Goal: Obtain resource: Download file/media

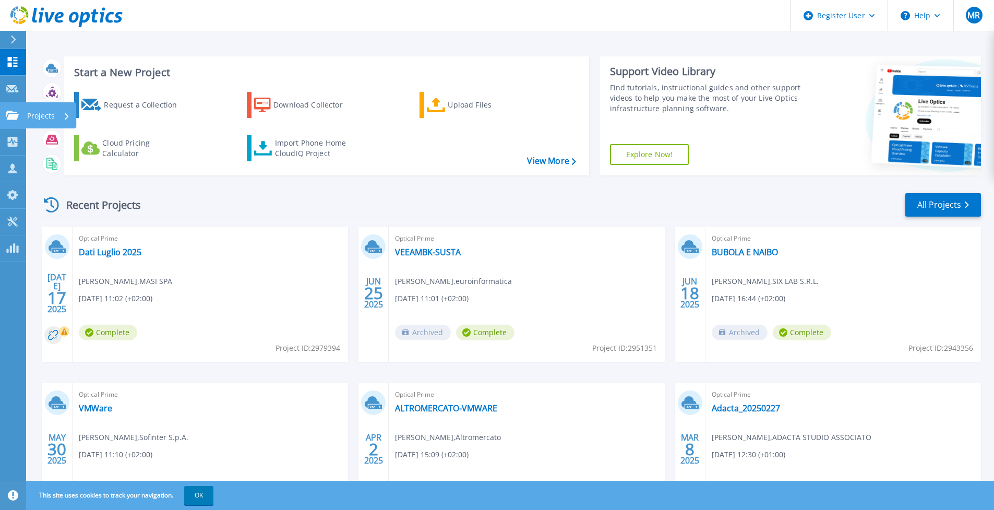
click at [40, 115] on p "Projects" at bounding box center [41, 115] width 28 height 27
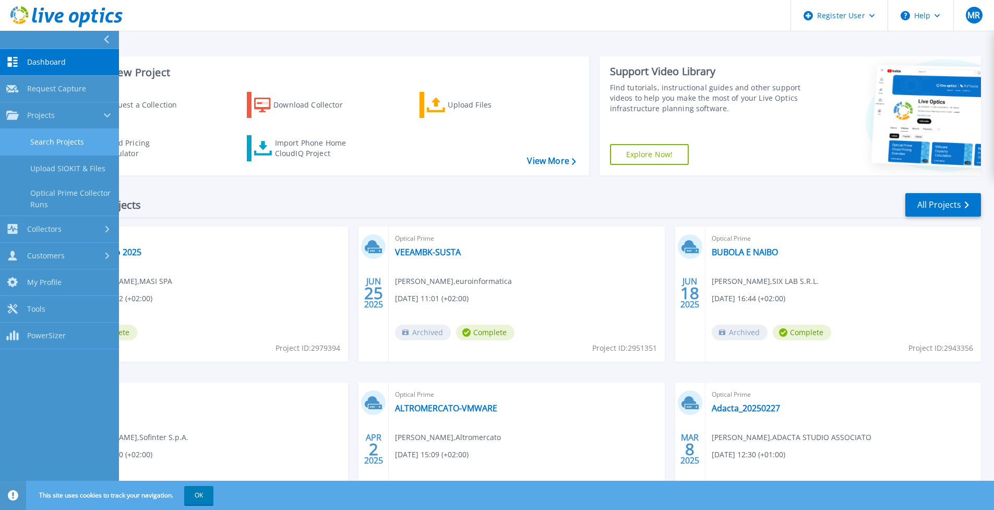
click at [73, 146] on link "Search Projects" at bounding box center [59, 142] width 119 height 27
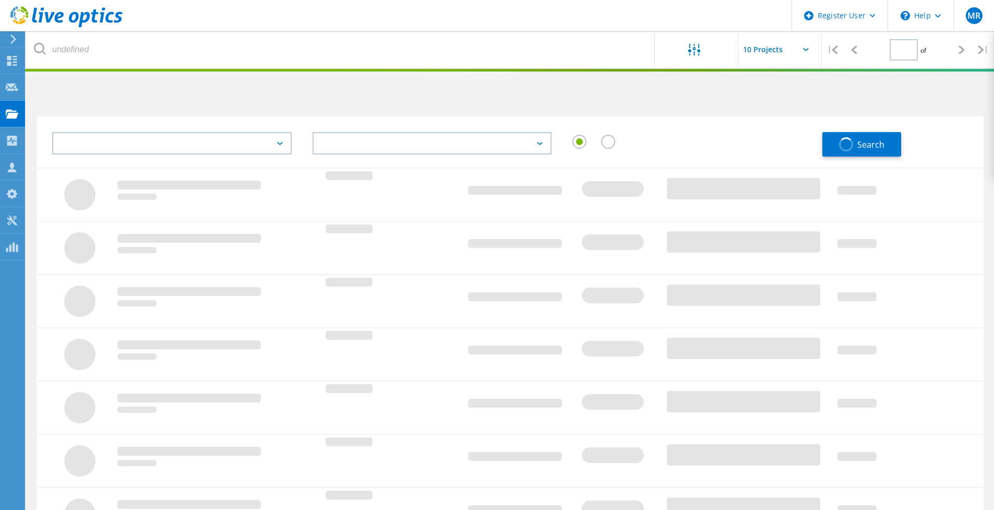
type input "1"
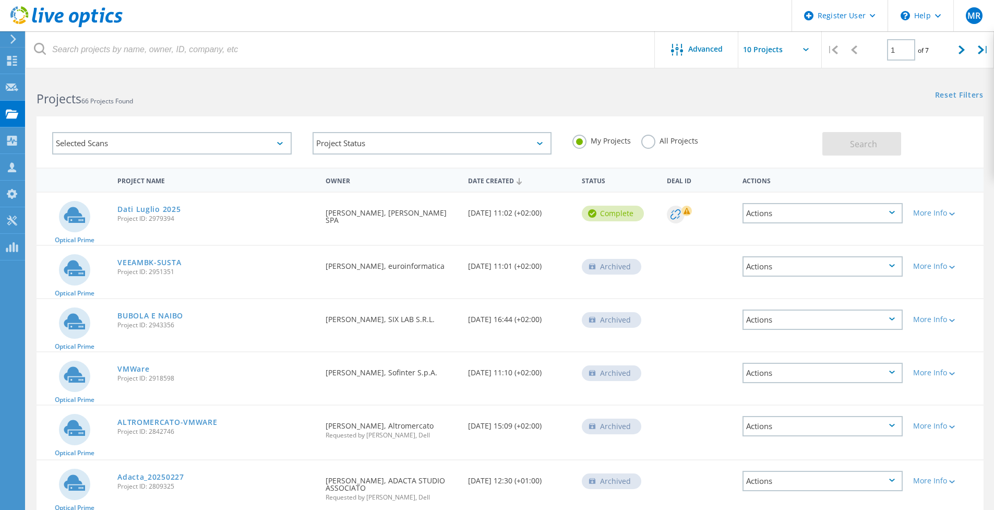
click at [643, 142] on label "All Projects" at bounding box center [669, 140] width 57 height 10
click at [0, 0] on input "All Projects" at bounding box center [0, 0] width 0 height 0
click at [154, 89] on div "Projects 66 Projects Found" at bounding box center [268, 90] width 484 height 28
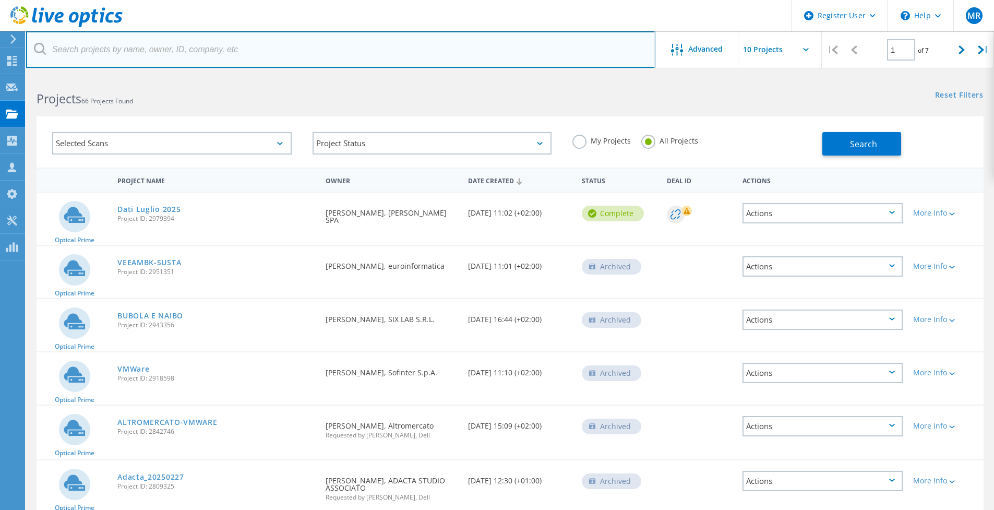
click at [80, 46] on input "text" at bounding box center [340, 49] width 629 height 37
type input "3074680"
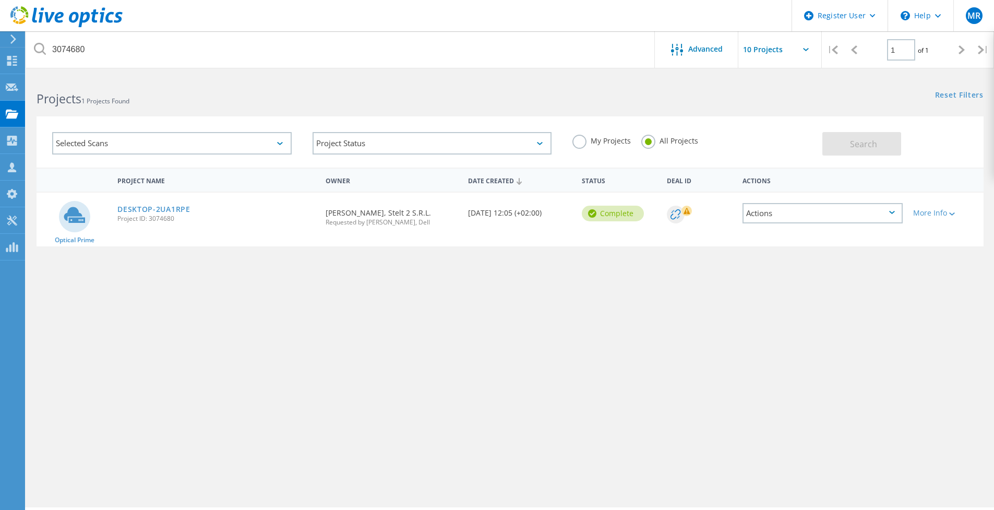
click at [171, 216] on span "Project ID: 3074680" at bounding box center [216, 219] width 198 height 6
click at [163, 207] on link "DESKTOP-2UA1RPE" at bounding box center [153, 209] width 73 height 7
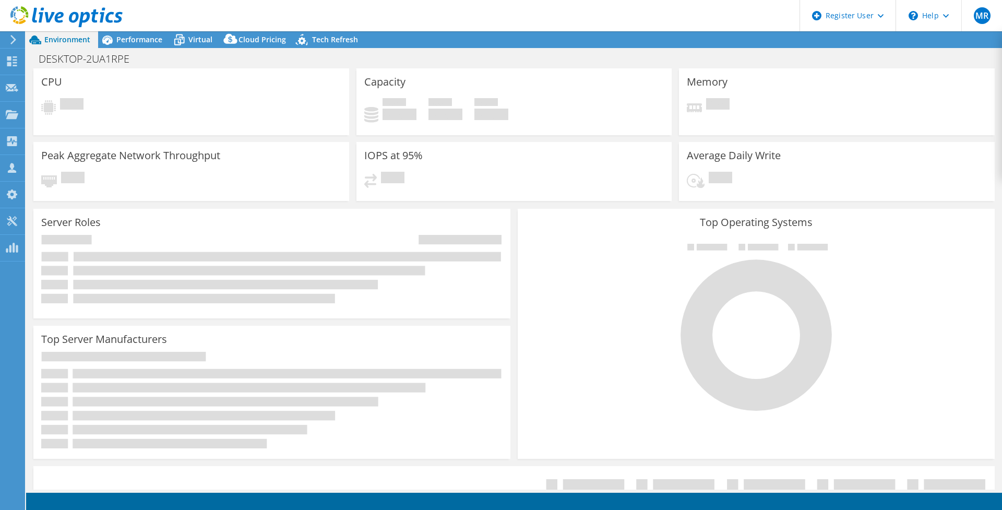
select select "EUFrankfurt"
select select "EUR"
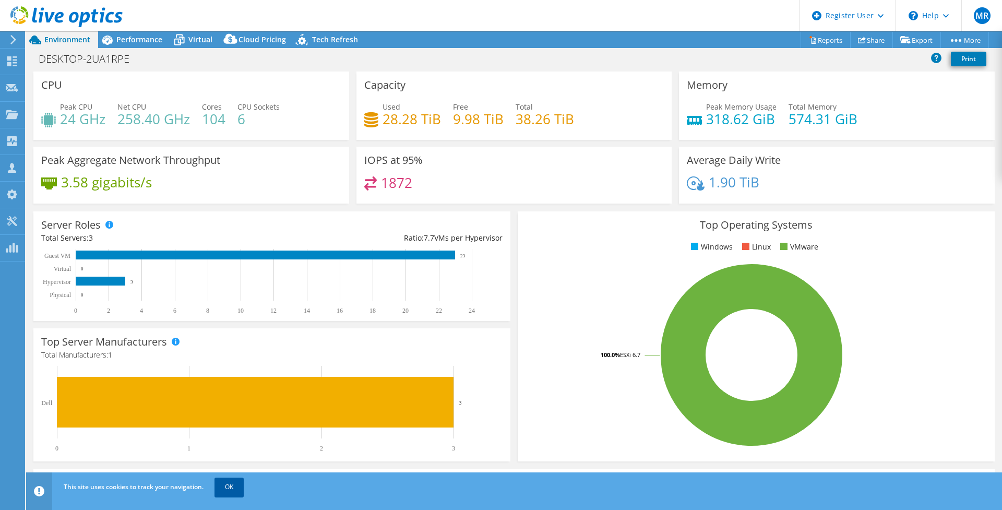
click at [224, 481] on link "OK" at bounding box center [229, 487] width 29 height 19
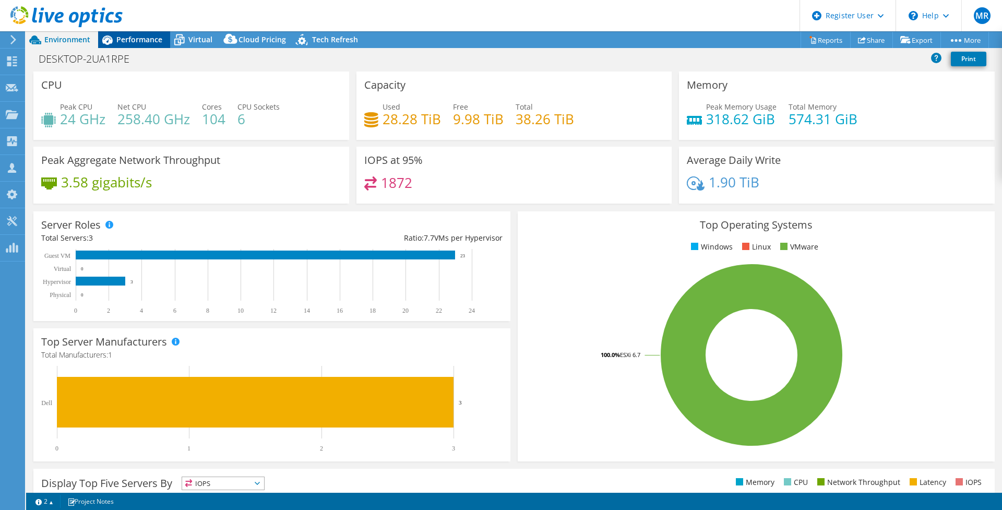
click at [122, 43] on span "Performance" at bounding box center [139, 39] width 46 height 10
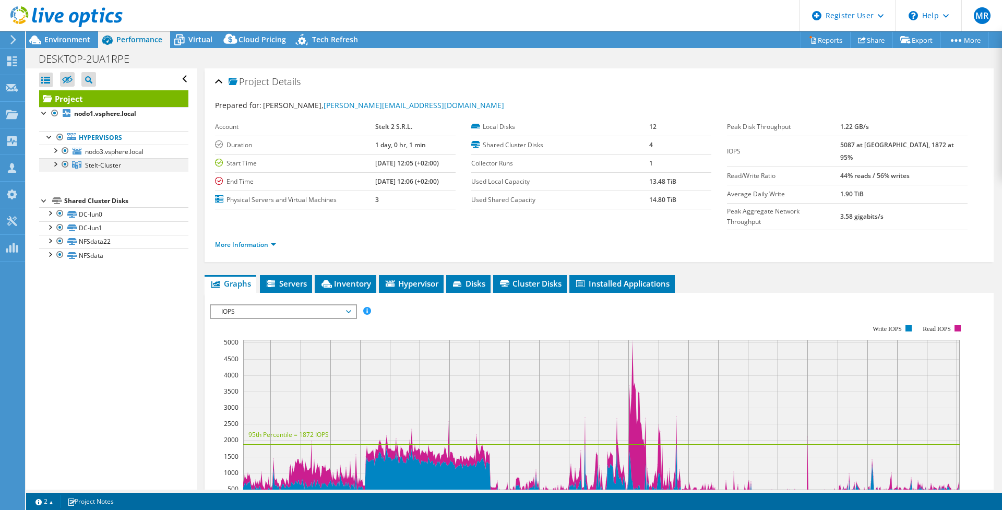
click at [56, 164] on div at bounding box center [55, 163] width 10 height 10
click at [63, 151] on div at bounding box center [65, 151] width 10 height 13
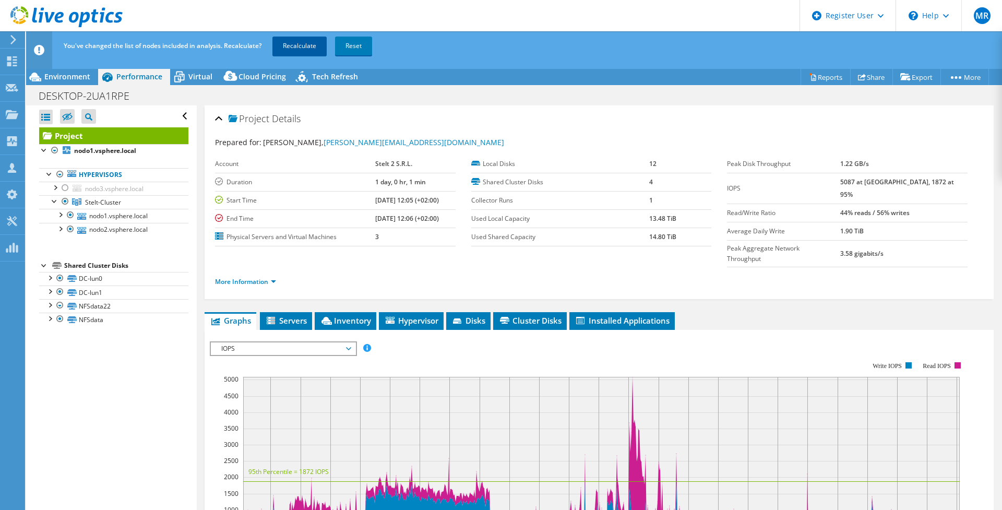
click at [306, 50] on link "Recalculate" at bounding box center [299, 46] width 54 height 19
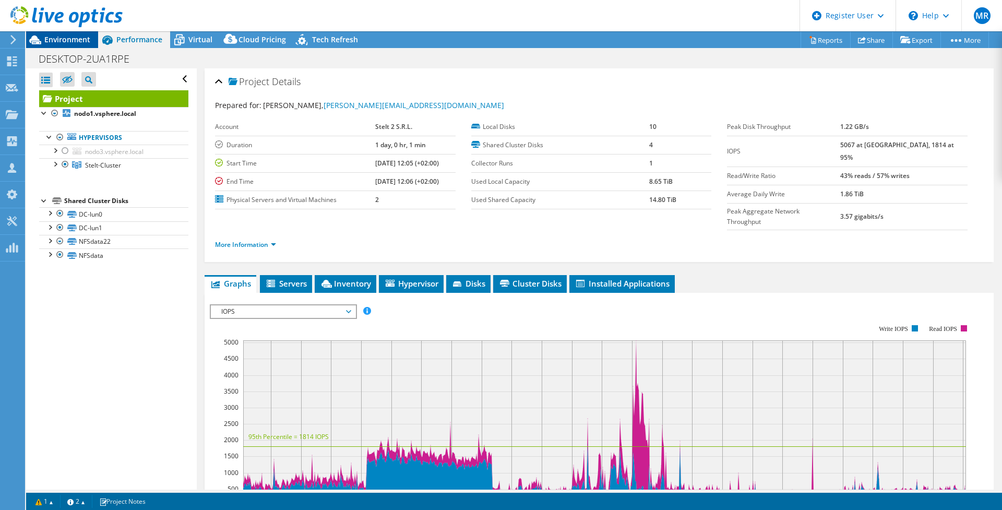
click at [52, 41] on span "Environment" at bounding box center [67, 39] width 46 height 10
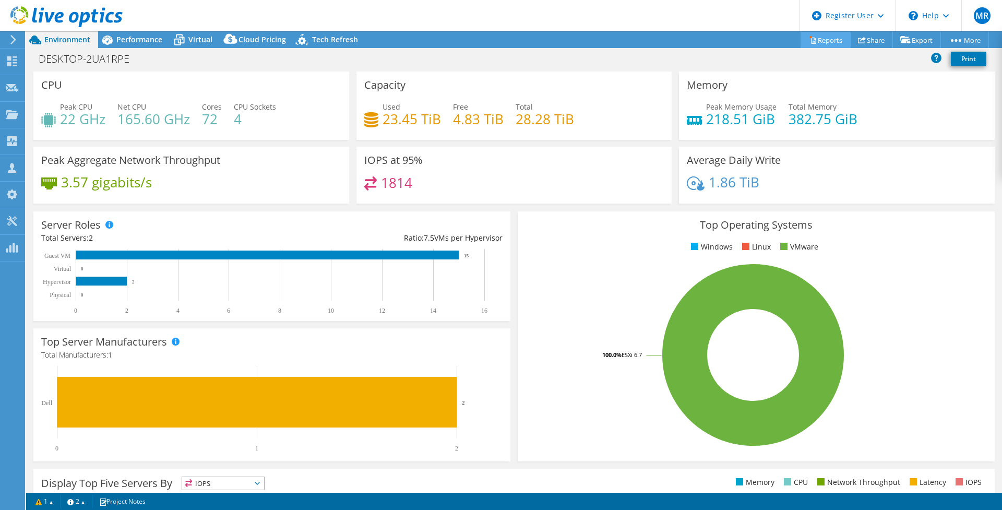
click at [813, 35] on link "Reports" at bounding box center [826, 40] width 50 height 16
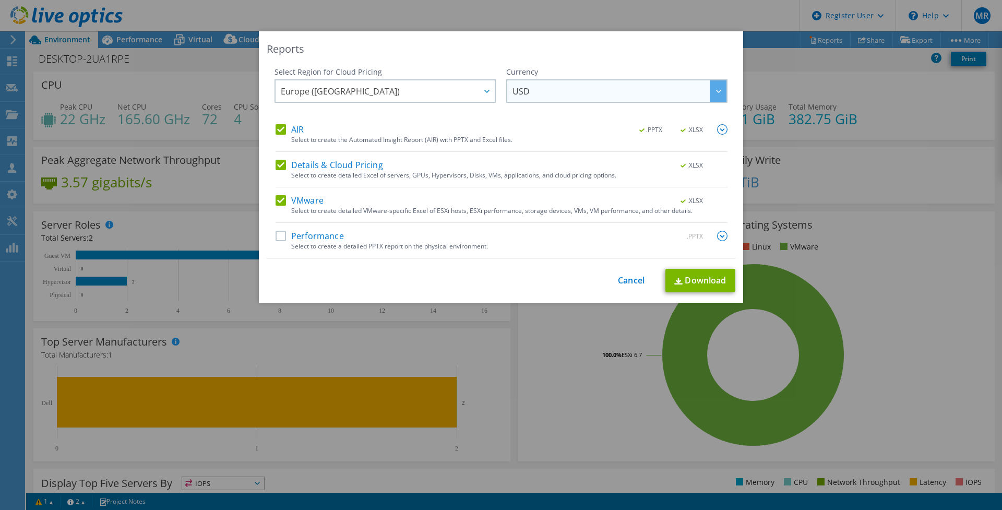
click at [560, 98] on span "USD" at bounding box center [620, 90] width 214 height 21
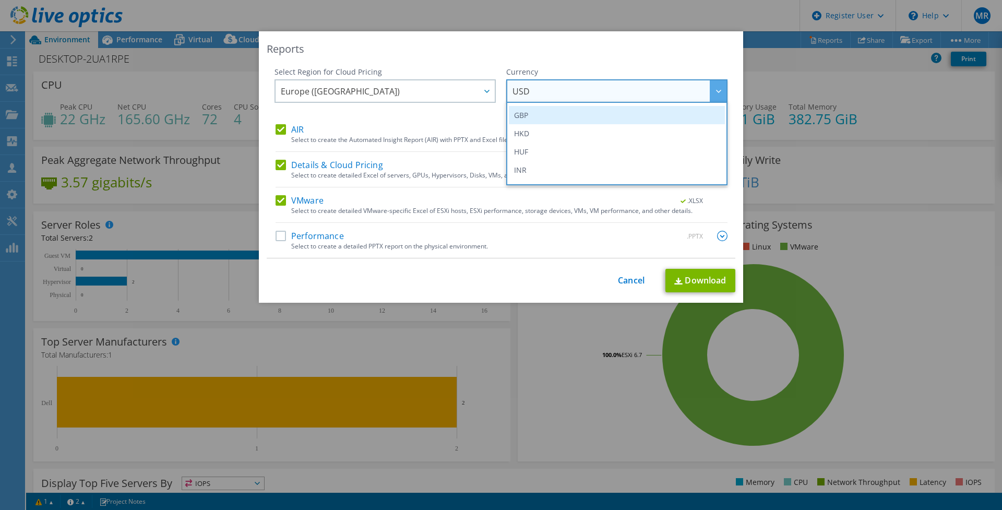
scroll to position [81, 0]
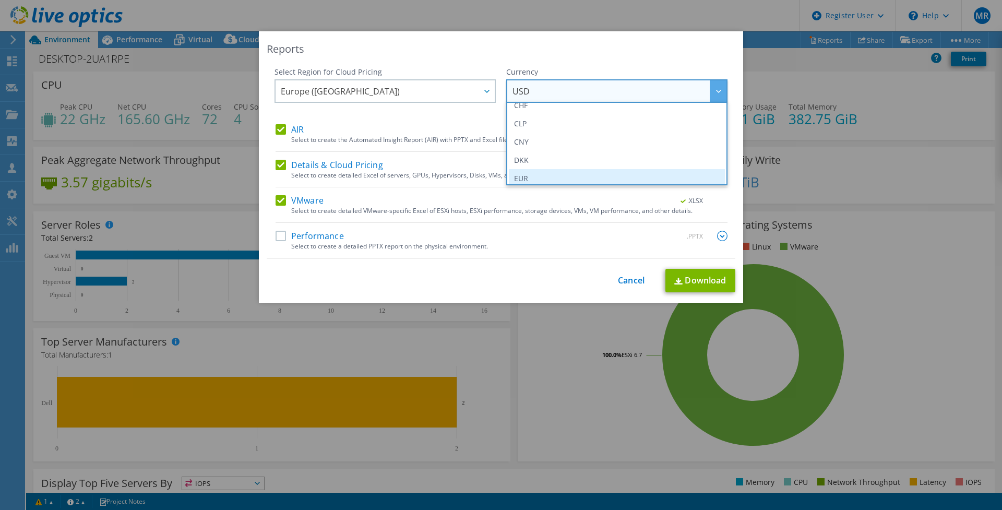
click at [539, 173] on li "EUR" at bounding box center [617, 178] width 216 height 18
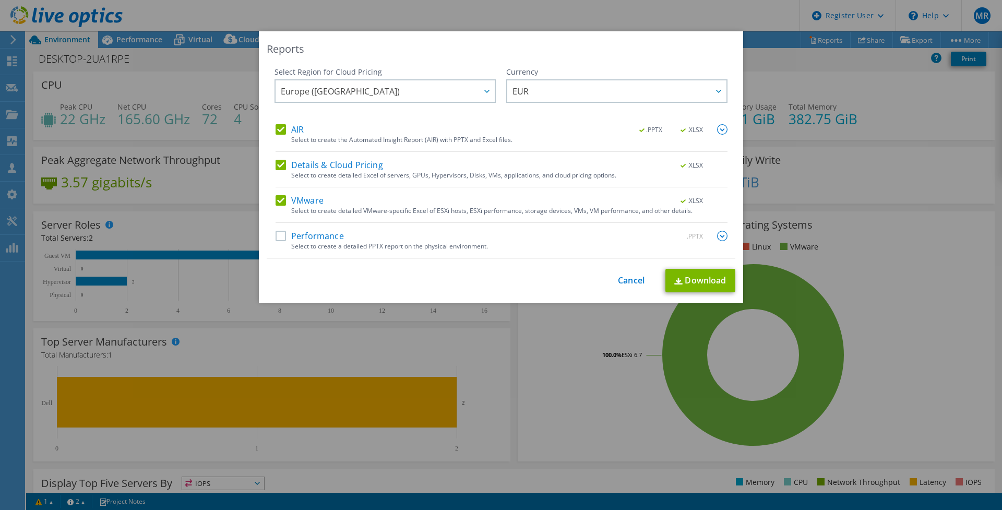
click at [277, 236] on label "Performance" at bounding box center [310, 236] width 68 height 10
click at [0, 0] on input "Performance" at bounding box center [0, 0] width 0 height 0
click at [717, 235] on img at bounding box center [722, 236] width 10 height 10
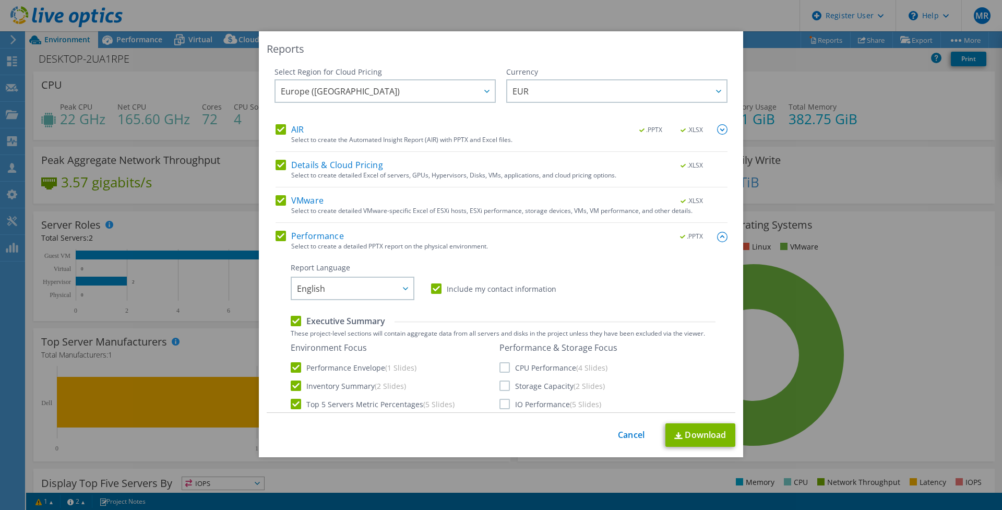
click at [717, 235] on img at bounding box center [722, 237] width 10 height 10
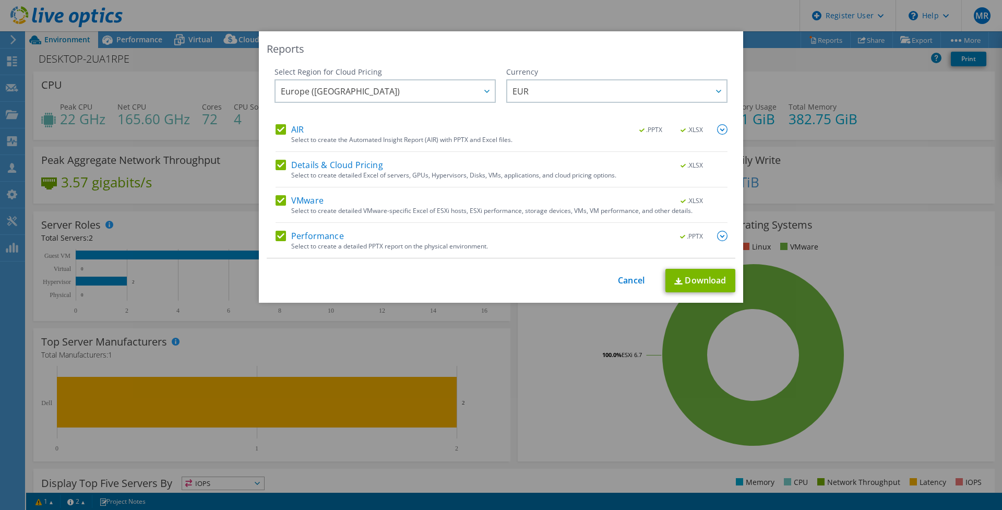
click at [723, 126] on div "Select Region for Cloud Pricing Asia Pacific (Hong Kong) Asia Pacific (Mumbai) …" at bounding box center [501, 163] width 469 height 192
drag, startPoint x: 723, startPoint y: 126, endPoint x: 719, endPoint y: 129, distance: 5.5
click at [719, 129] on img at bounding box center [722, 129] width 10 height 10
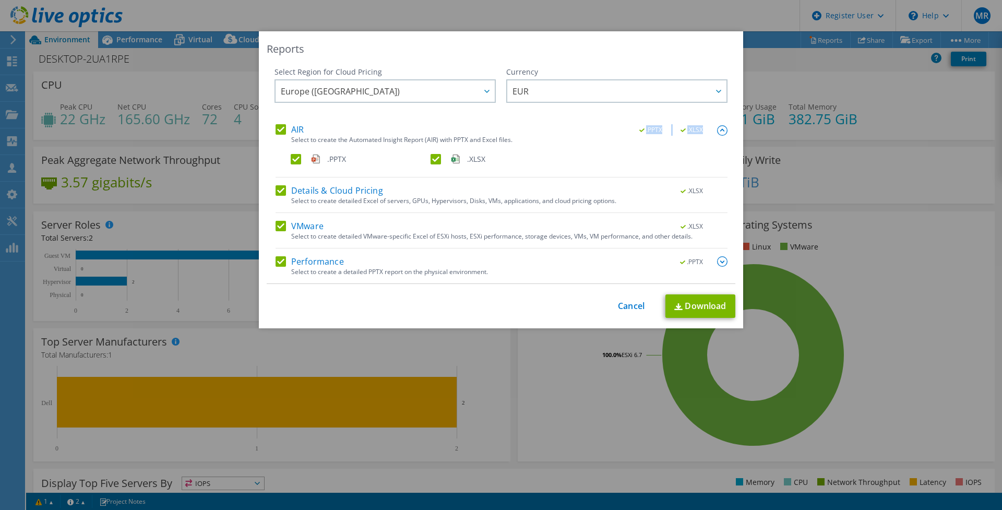
click at [718, 262] on img at bounding box center [722, 261] width 10 height 10
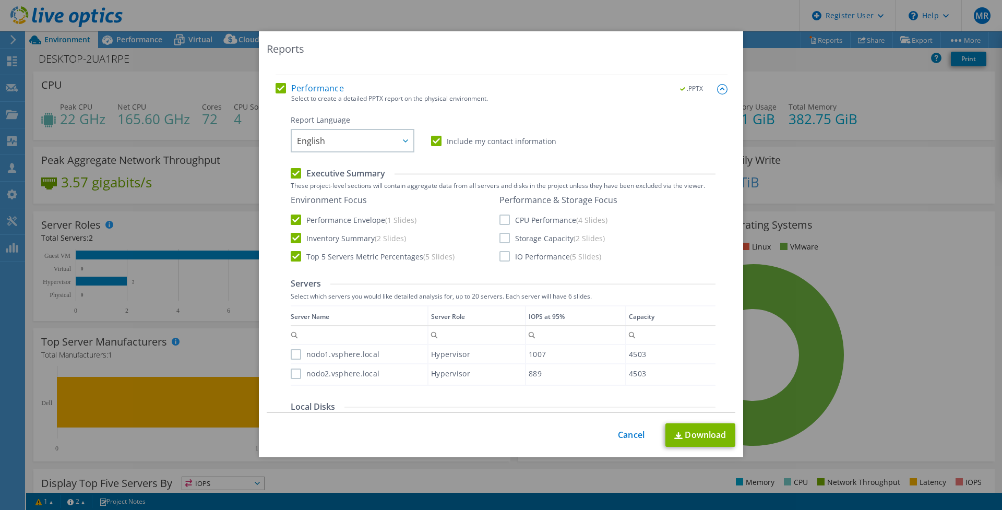
scroll to position [174, 0]
click at [500, 219] on label "CPU Performance (4 Slides)" at bounding box center [554, 219] width 108 height 10
click at [0, 0] on input "CPU Performance (4 Slides)" at bounding box center [0, 0] width 0 height 0
click at [500, 239] on label "Storage Capacity (2 Slides)" at bounding box center [552, 237] width 105 height 10
click at [0, 0] on input "Storage Capacity (2 Slides)" at bounding box center [0, 0] width 0 height 0
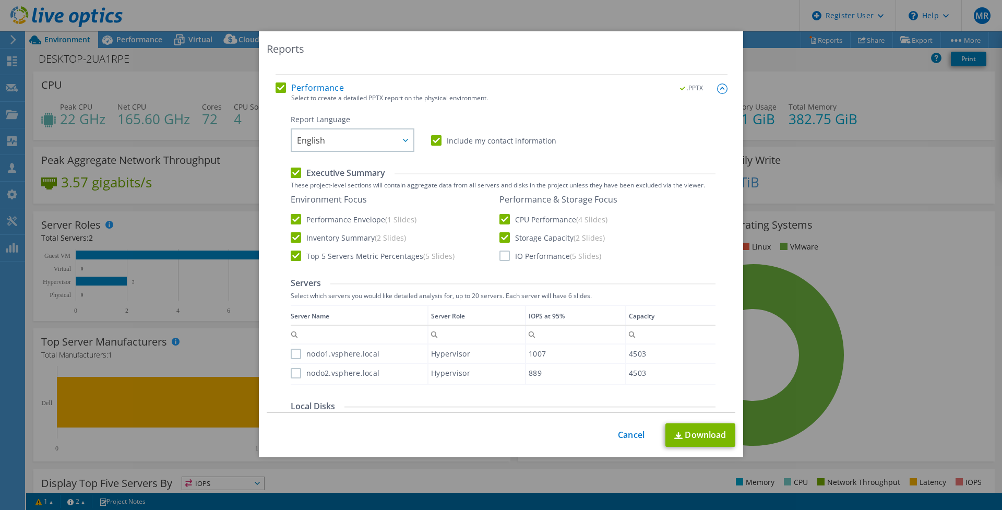
click at [500, 259] on label "IO Performance (5 Slides)" at bounding box center [551, 256] width 102 height 10
click at [0, 0] on input "IO Performance (5 Slides)" at bounding box center [0, 0] width 0 height 0
click at [679, 431] on link "Download" at bounding box center [700, 434] width 70 height 23
click at [718, 14] on div "Reports Select Region for Cloud Pricing Asia Pacific (Hong Kong) Asia Pacific (…" at bounding box center [501, 255] width 1002 height 510
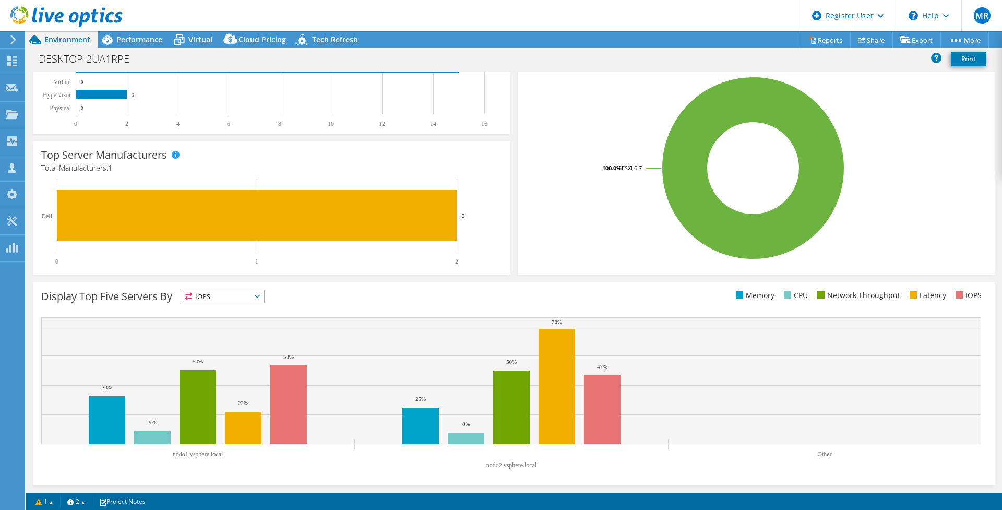
scroll to position [0, 0]
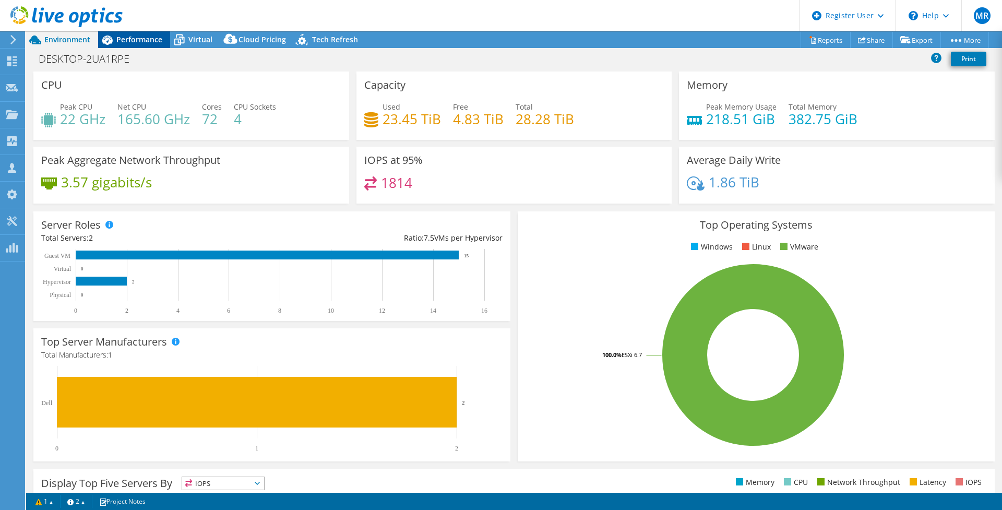
click at [133, 40] on span "Performance" at bounding box center [139, 39] width 46 height 10
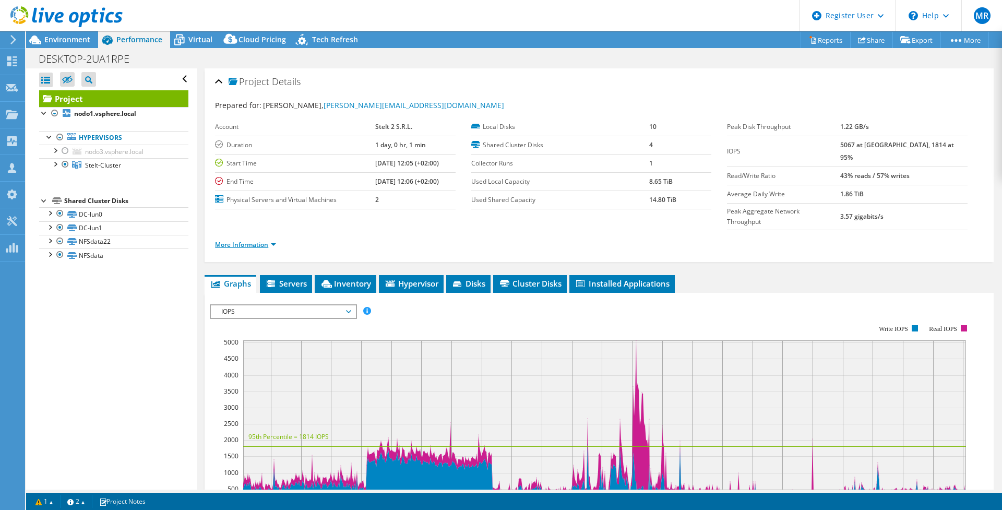
click at [252, 240] on link "More Information" at bounding box center [245, 244] width 61 height 9
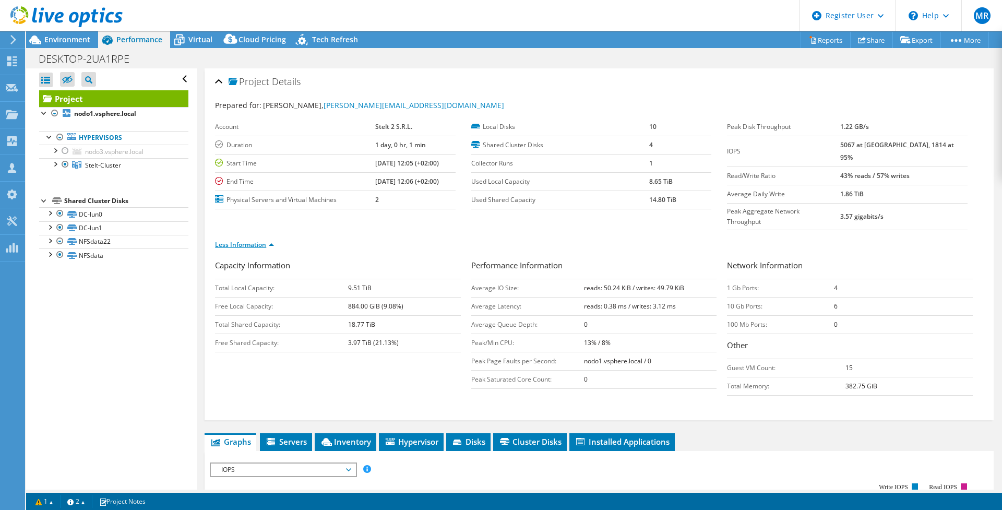
click at [252, 240] on link "Less Information" at bounding box center [244, 244] width 59 height 9
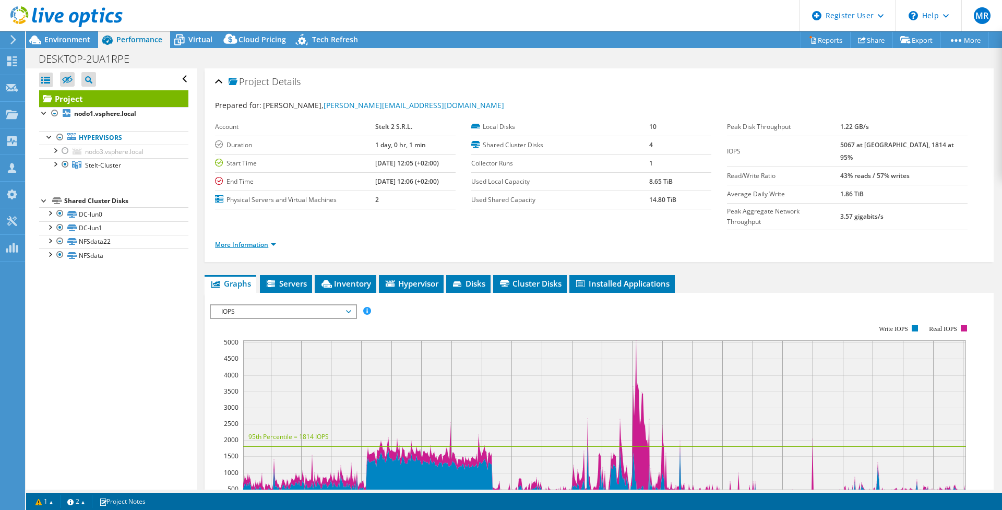
click at [254, 240] on link "More Information" at bounding box center [245, 244] width 61 height 9
click at [278, 305] on span "IOPS" at bounding box center [283, 311] width 134 height 13
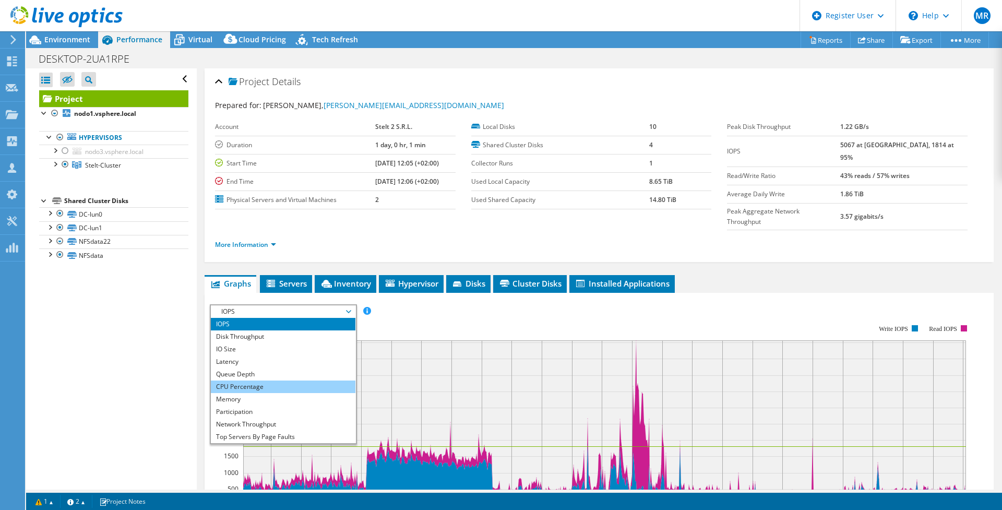
click at [283, 381] on li "CPU Percentage" at bounding box center [283, 387] width 145 height 13
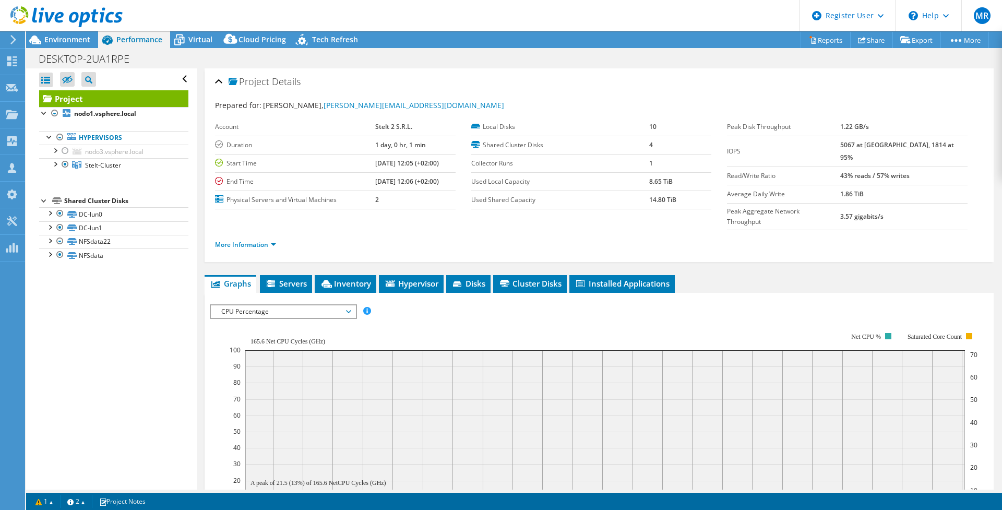
click at [243, 305] on span "CPU Percentage" at bounding box center [283, 311] width 134 height 13
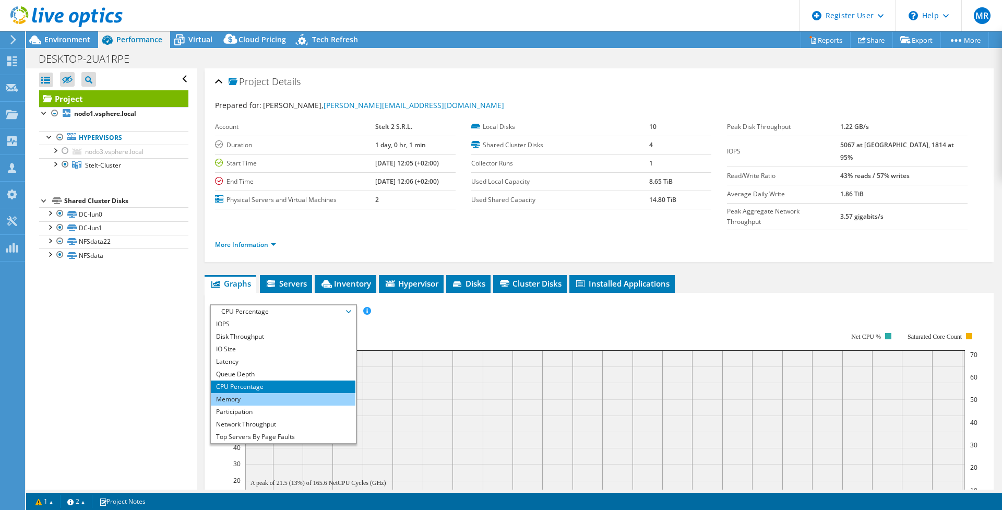
click at [260, 393] on li "Memory" at bounding box center [283, 399] width 145 height 13
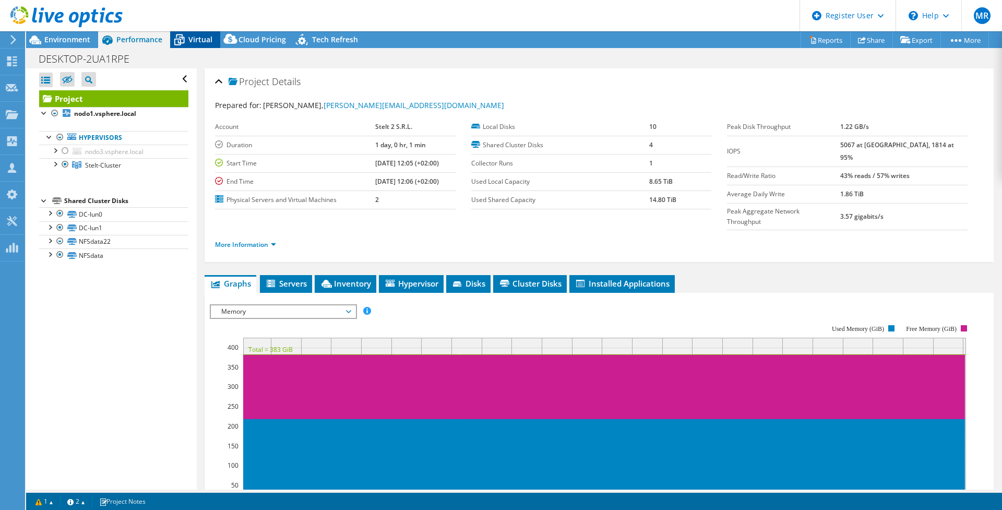
click at [195, 31] on header "MR Dell User Matteo Rotini Matteo.Rotini@dell.com Dell My Profile Log Out \n He…" at bounding box center [501, 15] width 1002 height 31
click at [196, 35] on span "Virtual" at bounding box center [200, 39] width 24 height 10
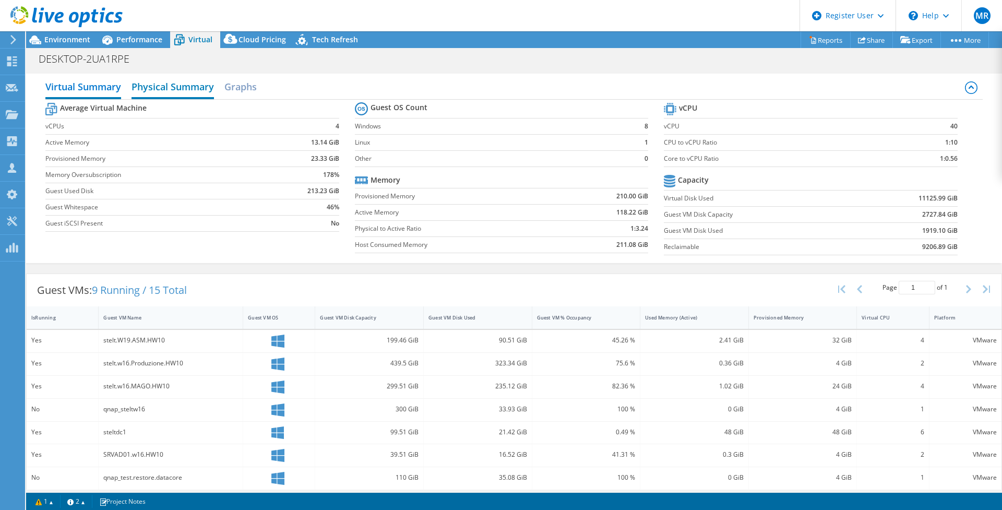
click at [171, 86] on h2 "Physical Summary" at bounding box center [173, 87] width 82 height 23
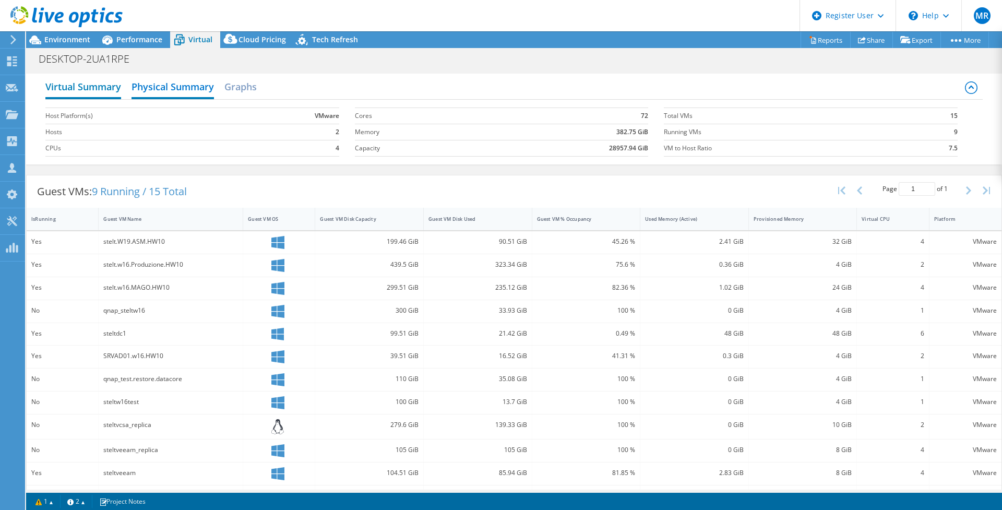
click at [85, 88] on h2 "Virtual Summary" at bounding box center [83, 87] width 76 height 23
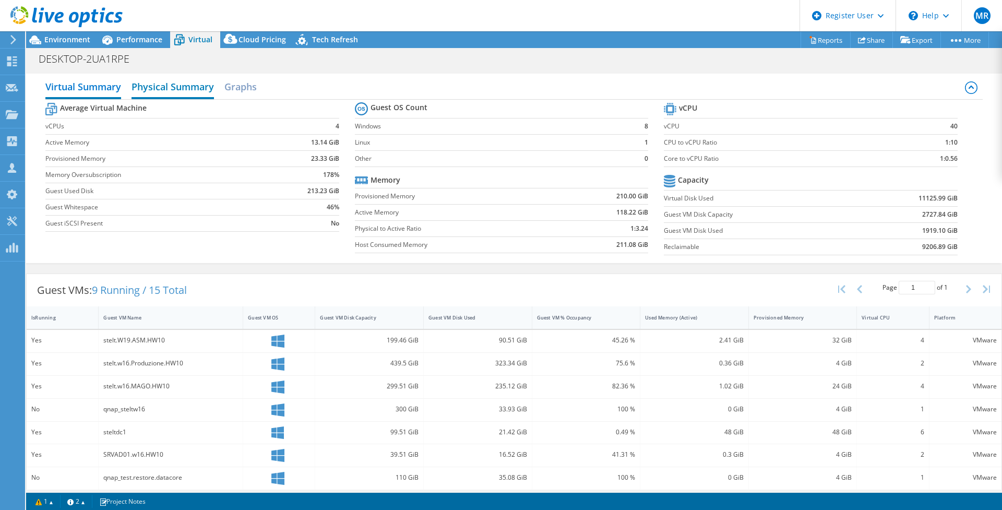
click at [164, 89] on h2 "Physical Summary" at bounding box center [173, 87] width 82 height 23
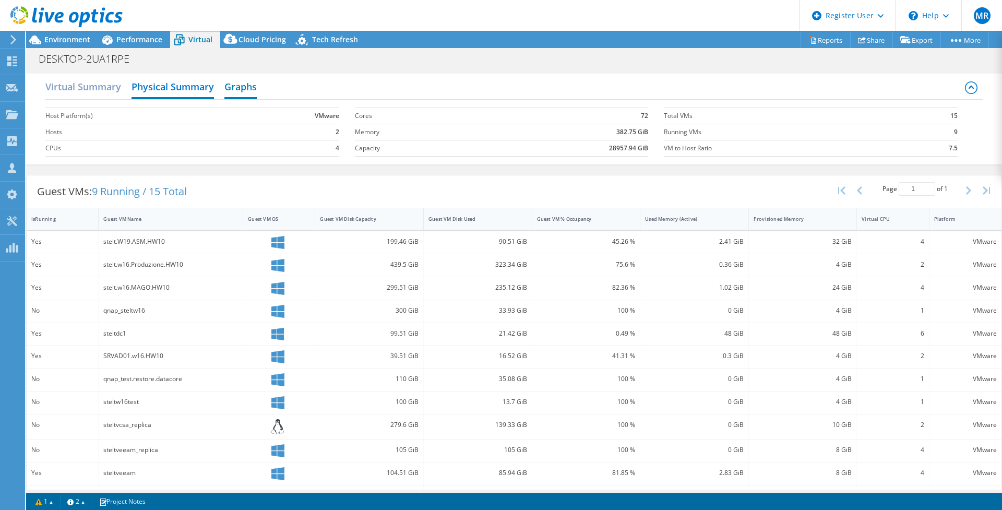
click at [256, 85] on h2 "Graphs" at bounding box center [240, 87] width 32 height 23
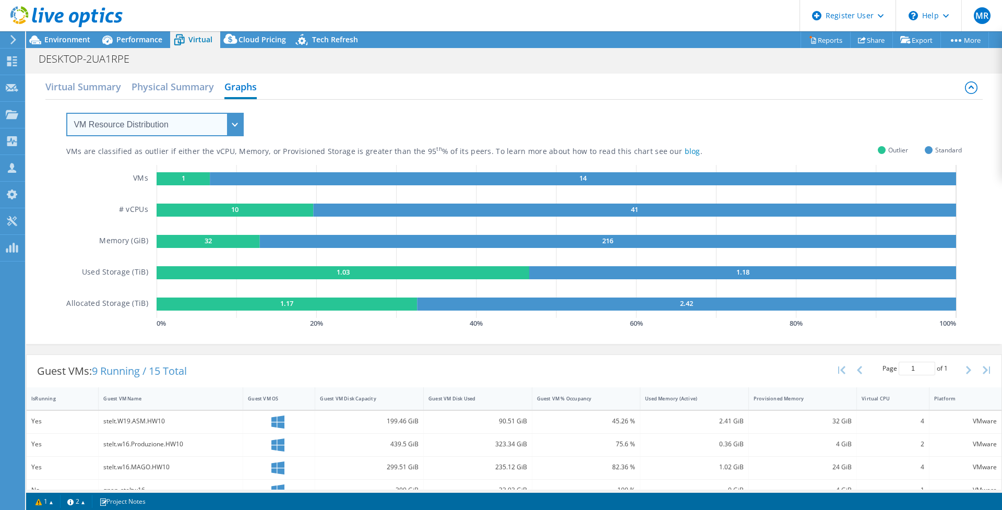
click at [233, 124] on select "VM Resource Distribution Provisioning Contrast Over Provisioning" at bounding box center [154, 124] width 177 height 23
click at [66, 113] on select "VM Resource Distribution Provisioning Contrast Over Provisioning" at bounding box center [154, 124] width 177 height 23
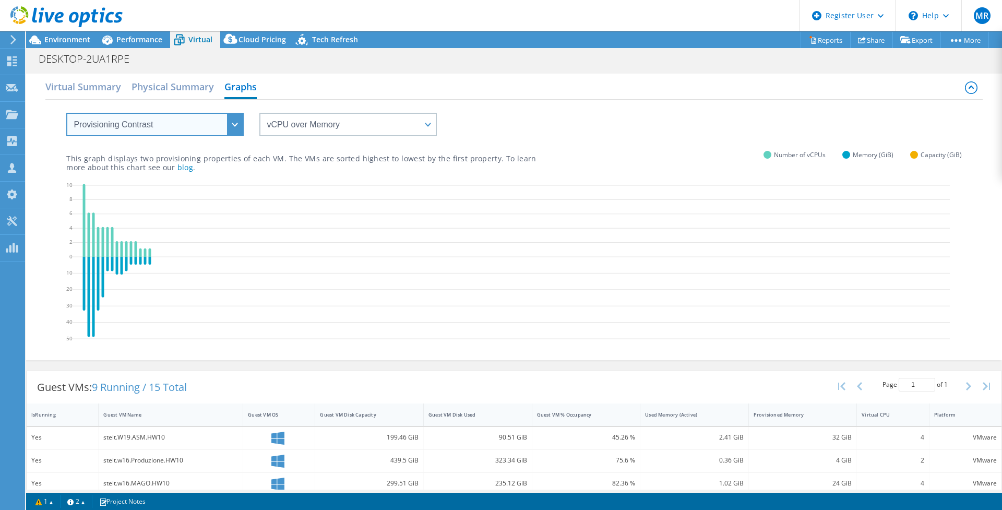
click at [230, 121] on select "VM Resource Distribution Provisioning Contrast Over Provisioning" at bounding box center [154, 124] width 177 height 23
select select "Over Provisioning"
click at [66, 113] on select "VM Resource Distribution Provisioning Contrast Over Provisioning" at bounding box center [154, 124] width 177 height 23
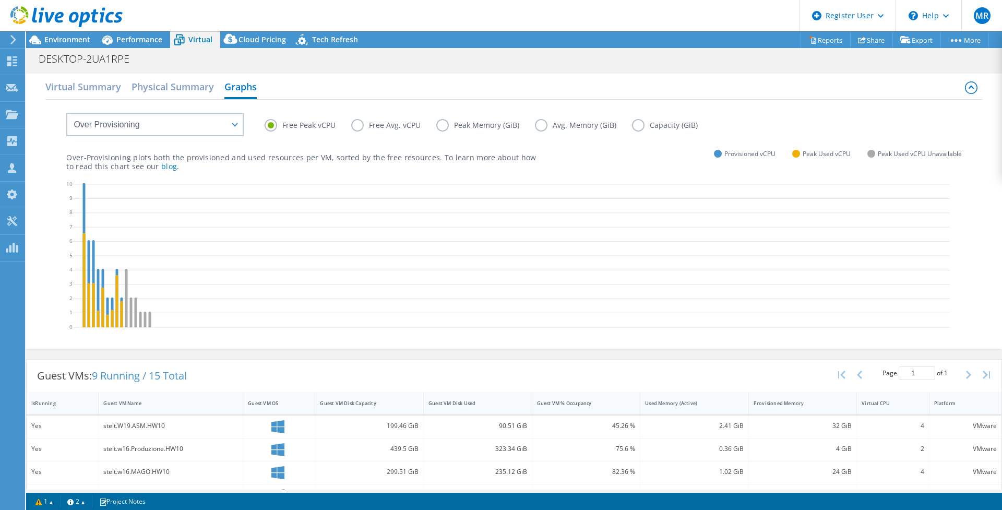
click at [355, 128] on label "Free Avg. vCPU" at bounding box center [393, 125] width 85 height 13
click at [0, 0] on input "Free Avg. vCPU" at bounding box center [0, 0] width 0 height 0
click at [115, 35] on icon at bounding box center [107, 40] width 18 height 18
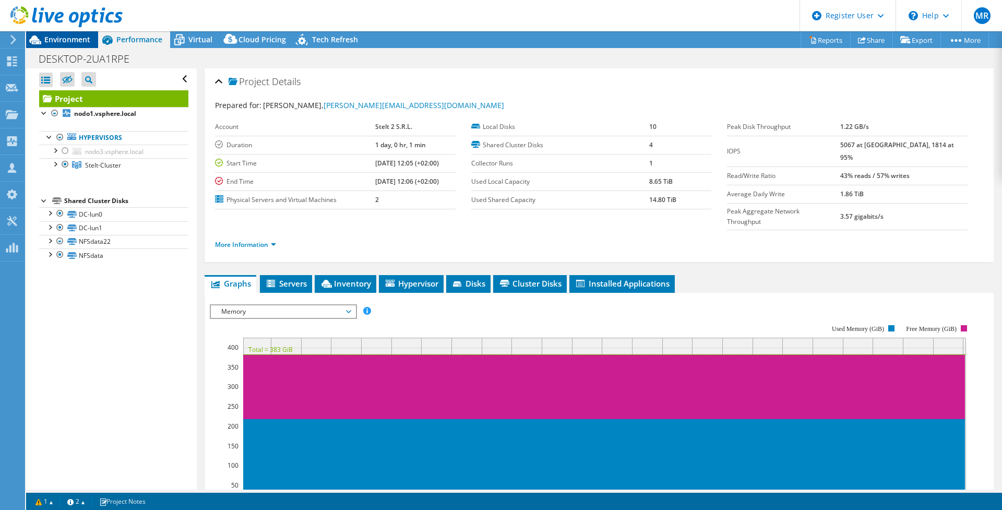
click at [56, 39] on span "Environment" at bounding box center [67, 39] width 46 height 10
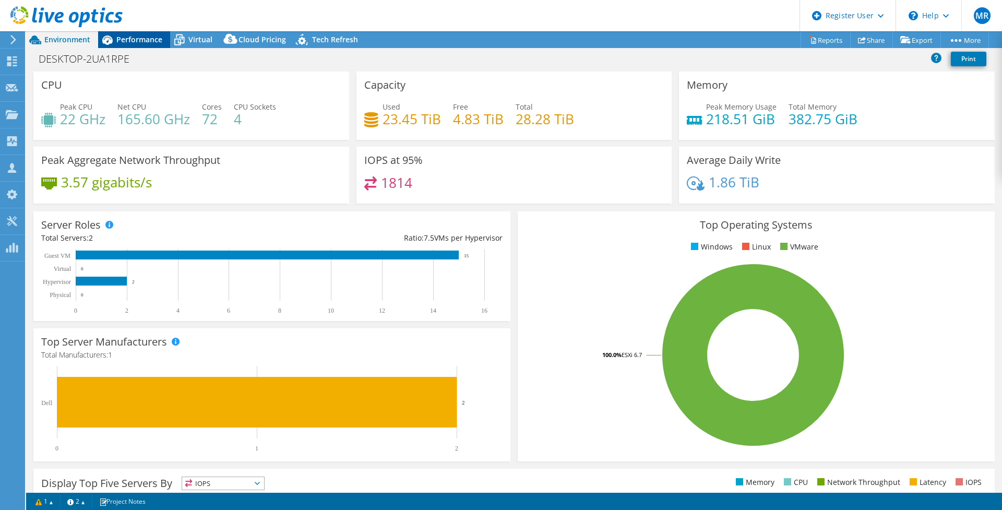
click at [128, 39] on span "Performance" at bounding box center [139, 39] width 46 height 10
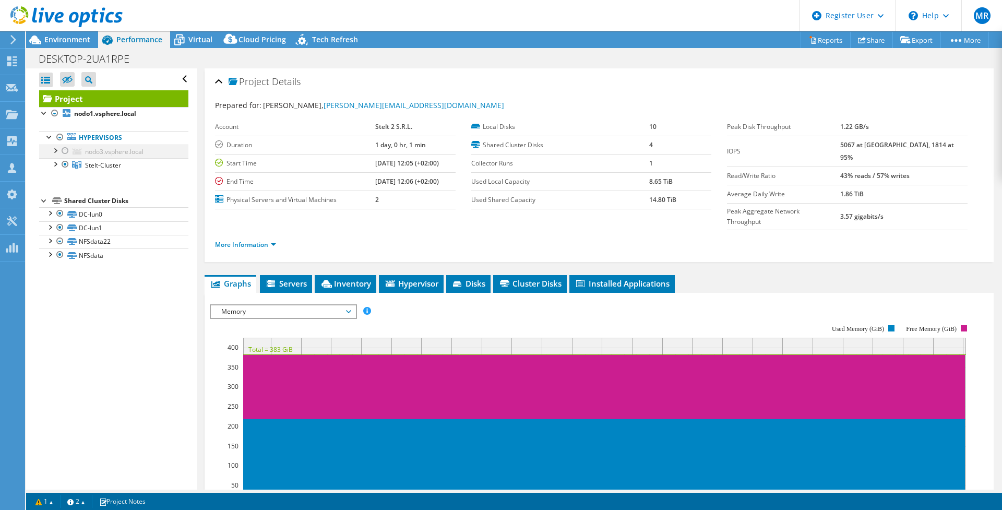
click at [66, 151] on div at bounding box center [65, 151] width 10 height 13
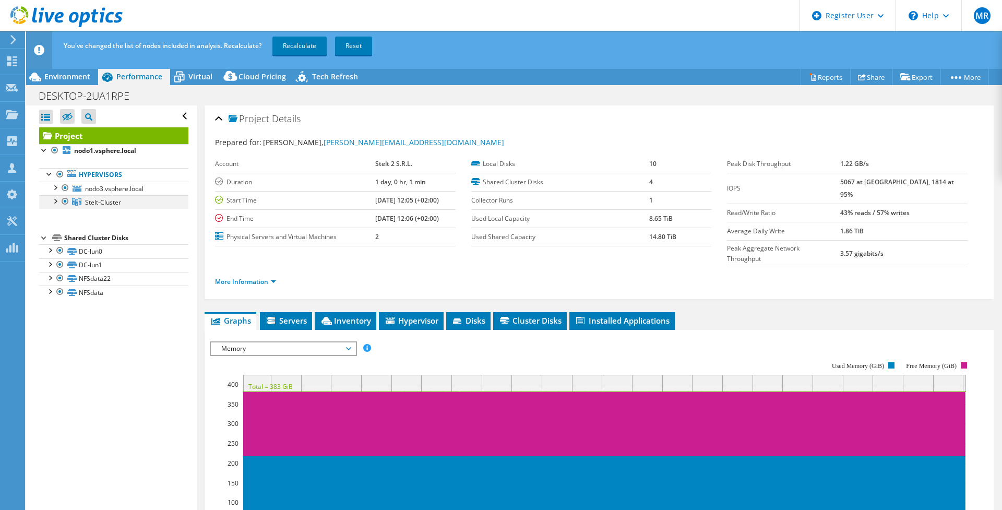
click at [65, 200] on div at bounding box center [65, 201] width 10 height 13
click at [281, 47] on link "Recalculate" at bounding box center [299, 46] width 54 height 19
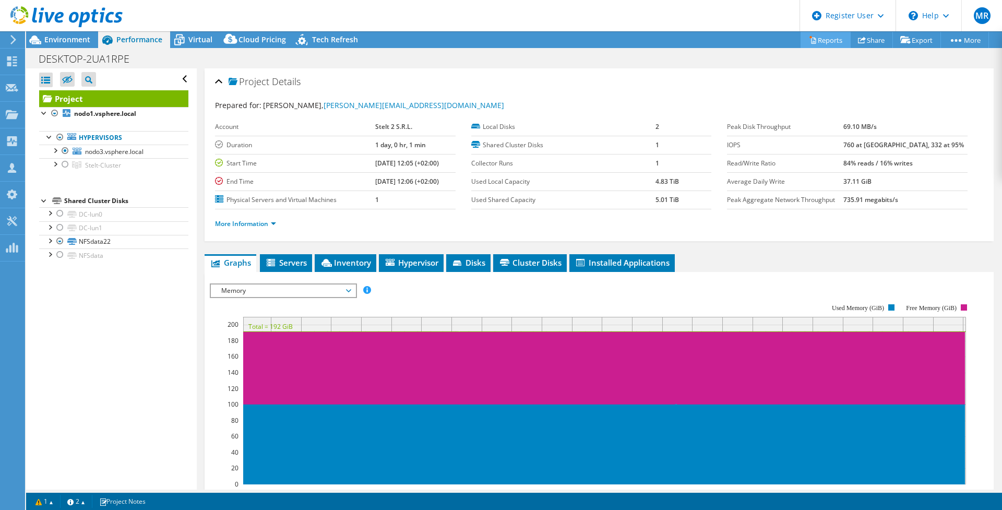
click at [826, 41] on link "Reports" at bounding box center [826, 40] width 50 height 16
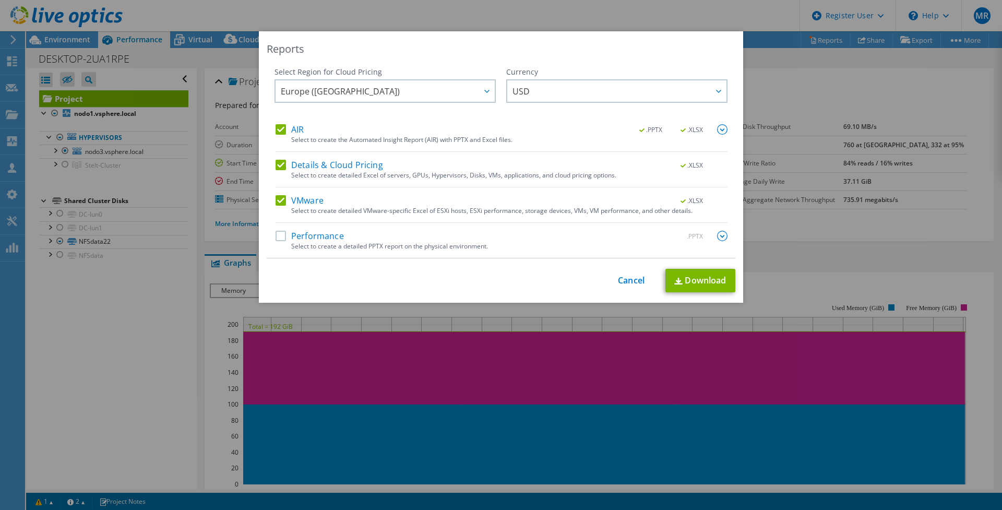
click at [717, 237] on img at bounding box center [722, 236] width 10 height 10
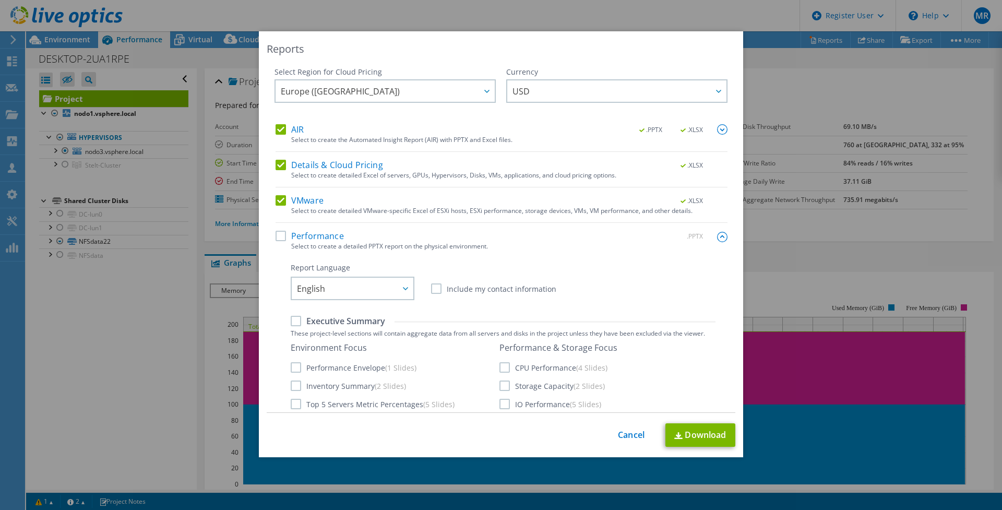
click at [276, 234] on label "Performance" at bounding box center [310, 236] width 68 height 10
click at [0, 0] on input "Performance" at bounding box center [0, 0] width 0 height 0
click at [500, 371] on label "CPU Performance (4 Slides)" at bounding box center [554, 367] width 108 height 10
click at [0, 0] on input "CPU Performance (4 Slides)" at bounding box center [0, 0] width 0 height 0
drag, startPoint x: 500, startPoint y: 385, endPoint x: 500, endPoint y: 399, distance: 14.1
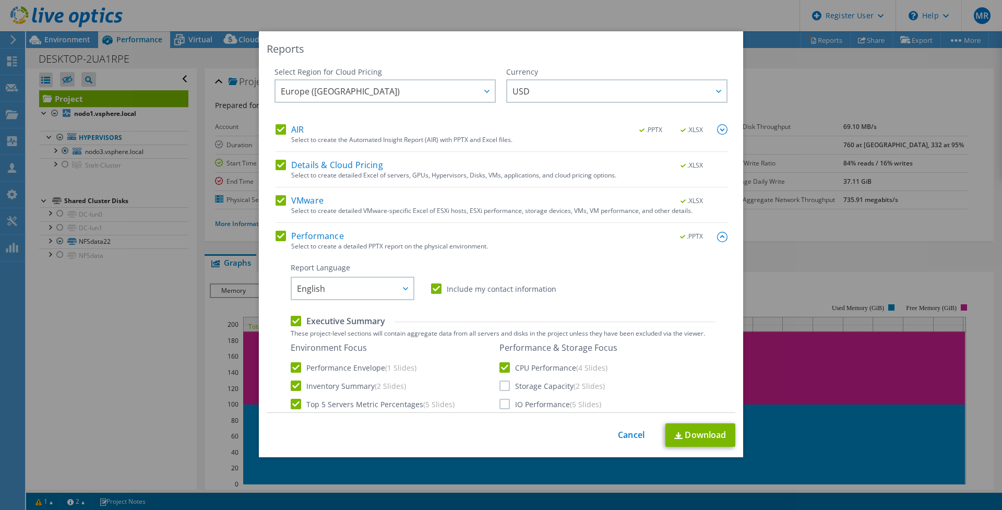
click at [500, 386] on label "Storage Capacity (2 Slides)" at bounding box center [552, 386] width 105 height 10
click at [0, 0] on input "Storage Capacity (2 Slides)" at bounding box center [0, 0] width 0 height 0
drag, startPoint x: 498, startPoint y: 409, endPoint x: 505, endPoint y: 400, distance: 10.8
click at [500, 408] on label "IO Performance (5 Slides)" at bounding box center [551, 404] width 102 height 10
click at [0, 0] on input "IO Performance (5 Slides)" at bounding box center [0, 0] width 0 height 0
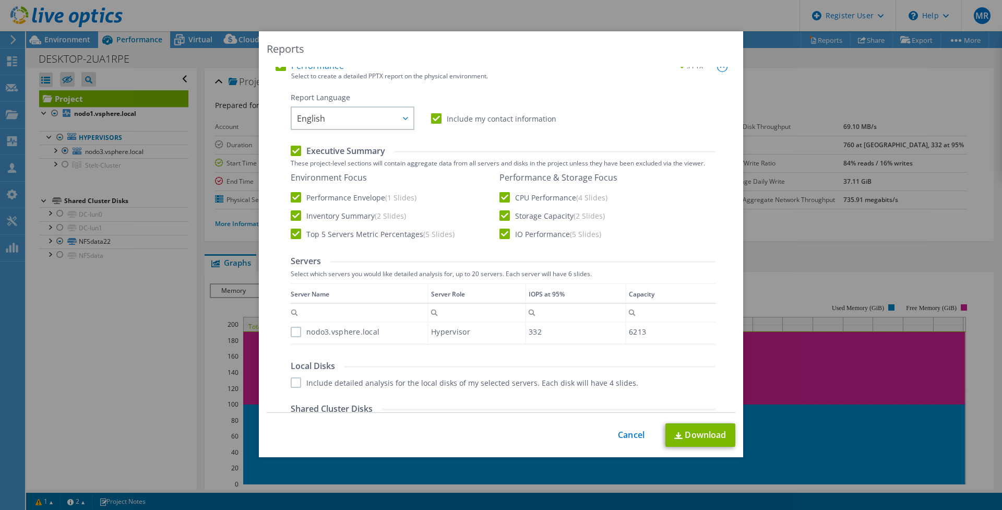
scroll to position [174, 0]
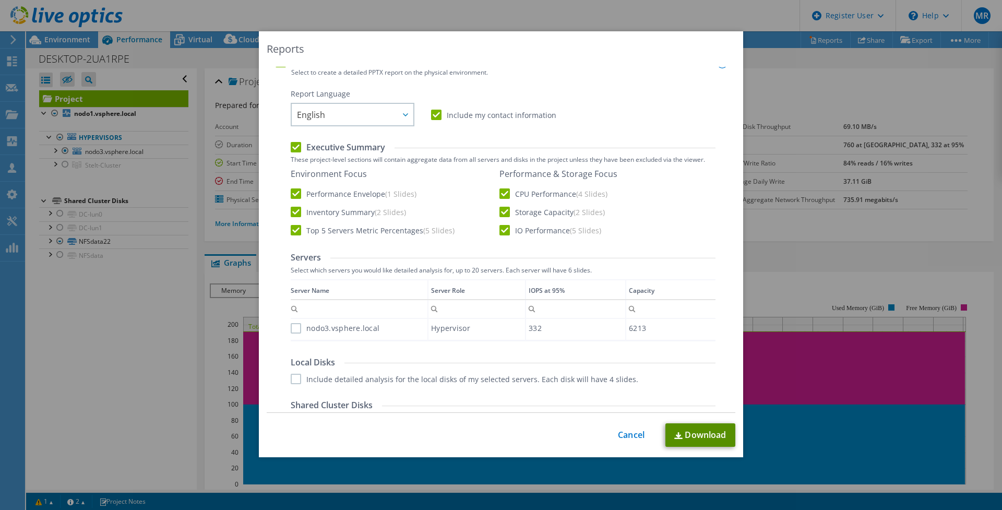
click at [688, 432] on link "Download" at bounding box center [700, 434] width 70 height 23
click at [177, 297] on div "Reports Select Region for Cloud Pricing Asia Pacific (Hong Kong) Asia Pacific (…" at bounding box center [501, 254] width 1002 height 447
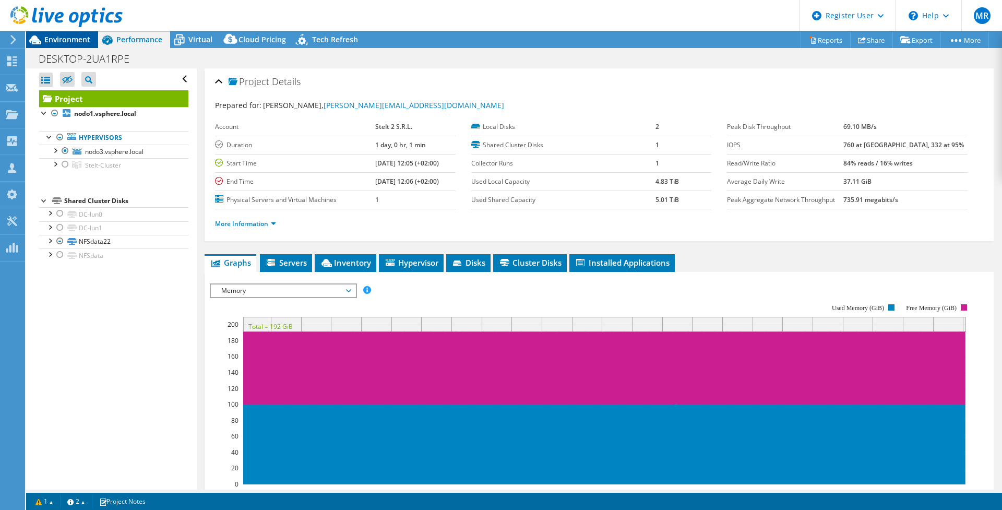
click at [61, 40] on span "Environment" at bounding box center [67, 39] width 46 height 10
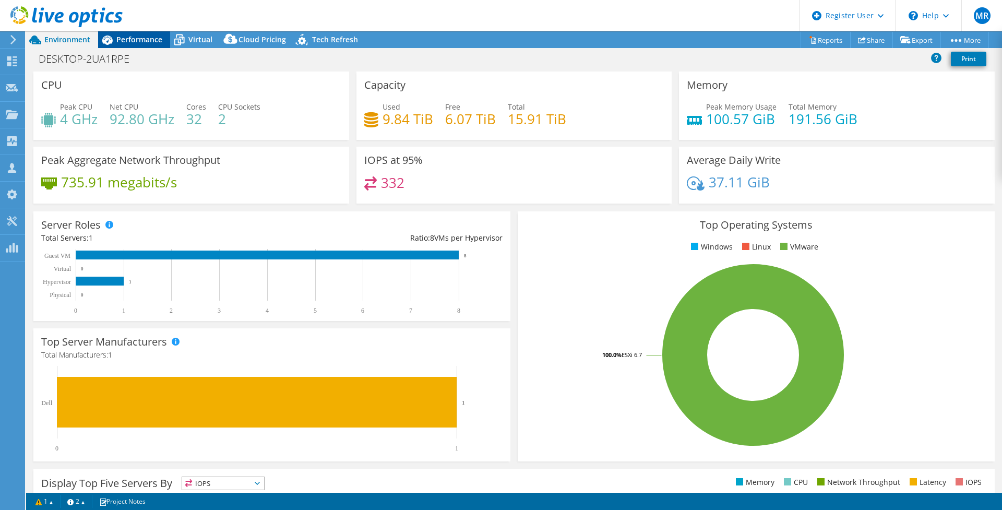
click at [145, 46] on div "Performance" at bounding box center [134, 39] width 72 height 17
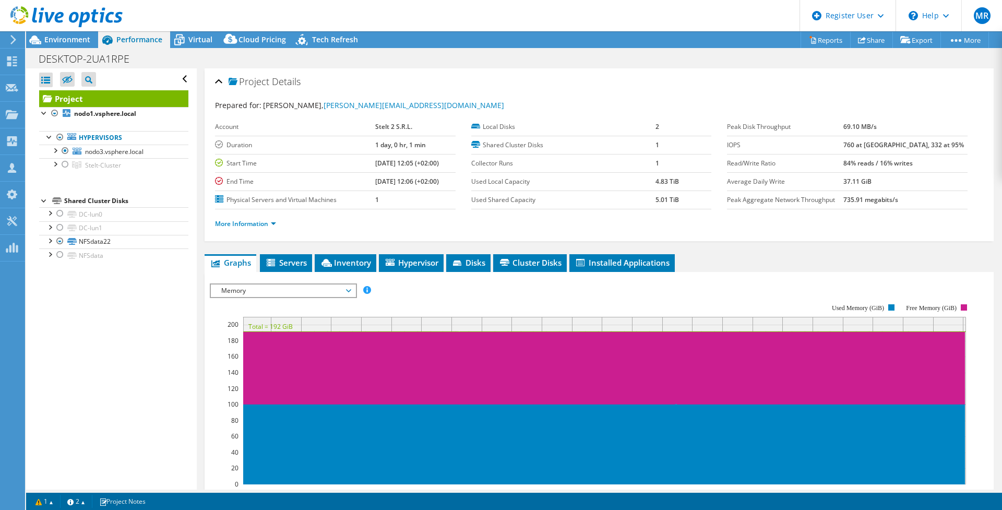
click at [307, 294] on span "Memory" at bounding box center [283, 290] width 134 height 13
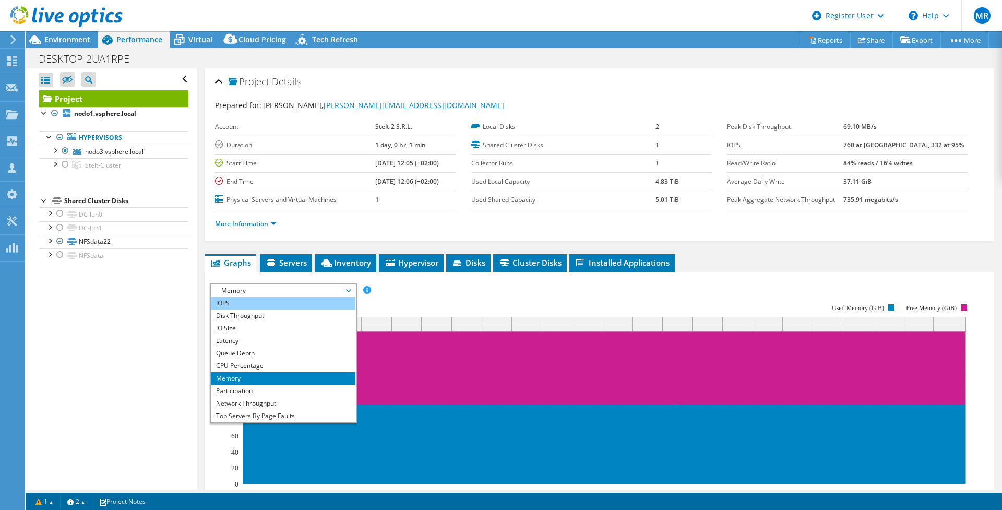
click at [254, 305] on li "IOPS" at bounding box center [283, 303] width 145 height 13
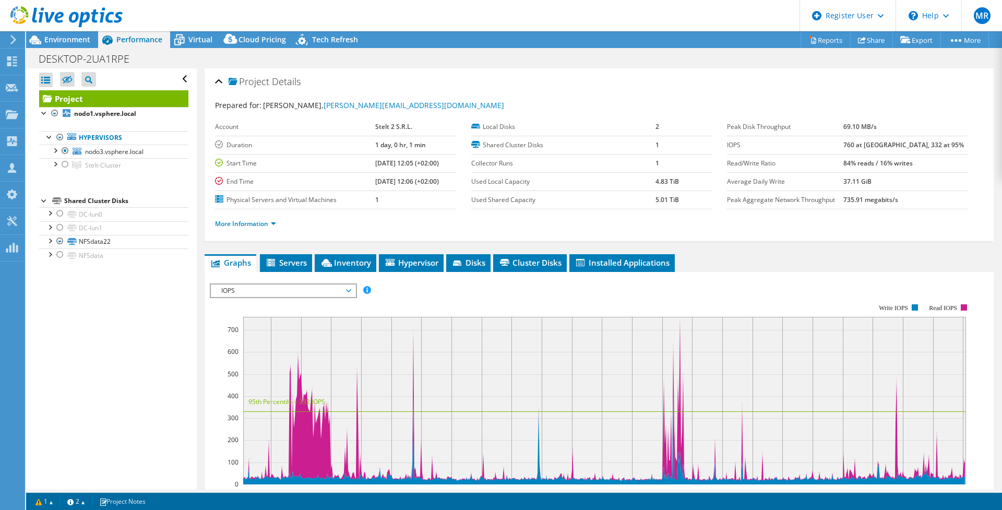
click at [252, 288] on span "IOPS" at bounding box center [283, 290] width 134 height 13
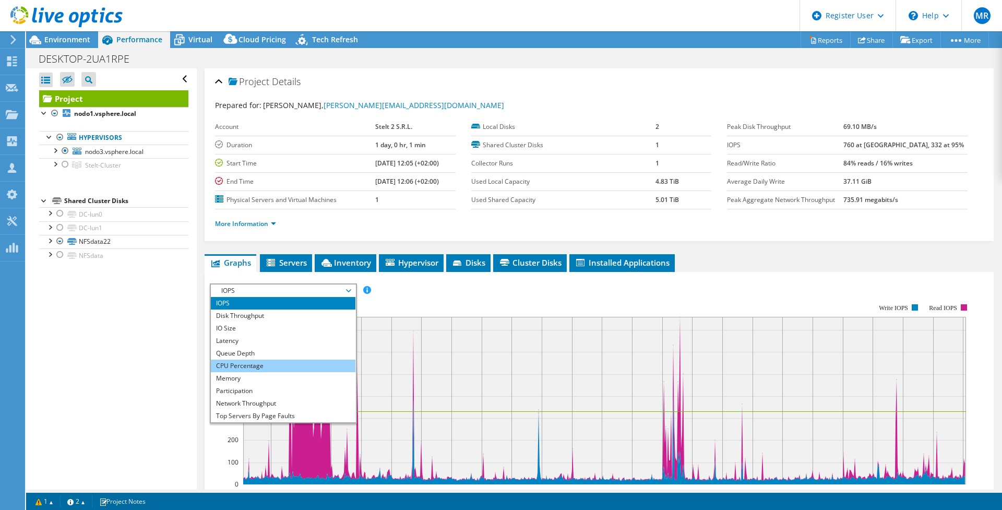
click at [255, 369] on li "CPU Percentage" at bounding box center [283, 366] width 145 height 13
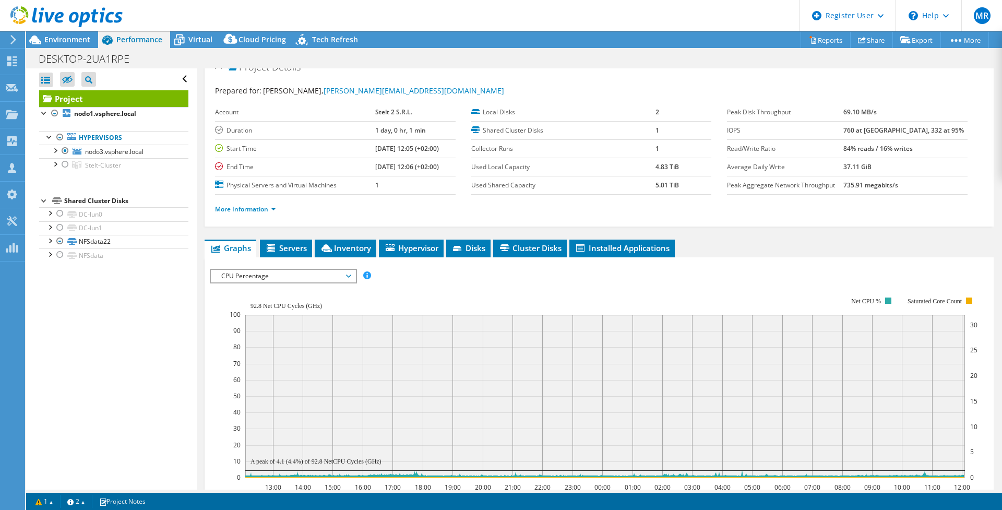
scroll to position [14, 0]
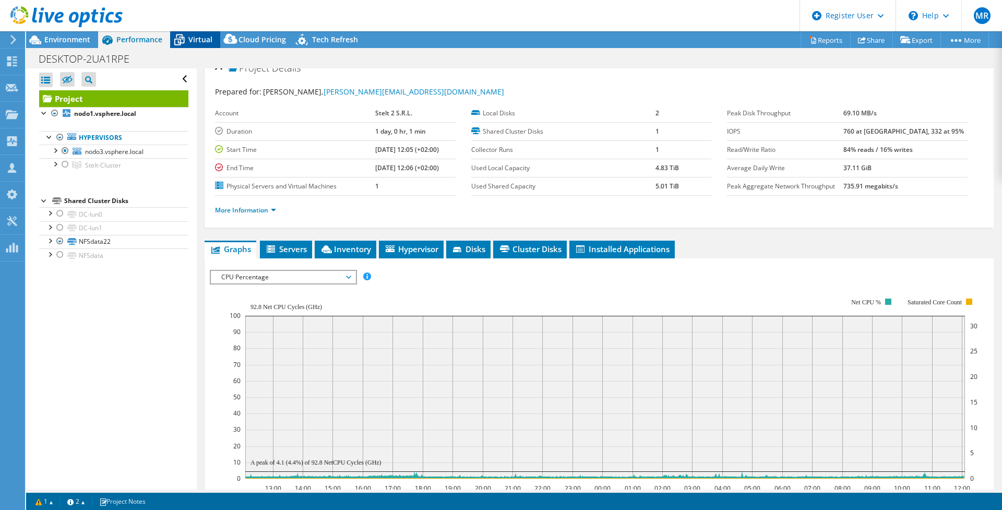
click at [191, 34] on span "Virtual" at bounding box center [200, 39] width 24 height 10
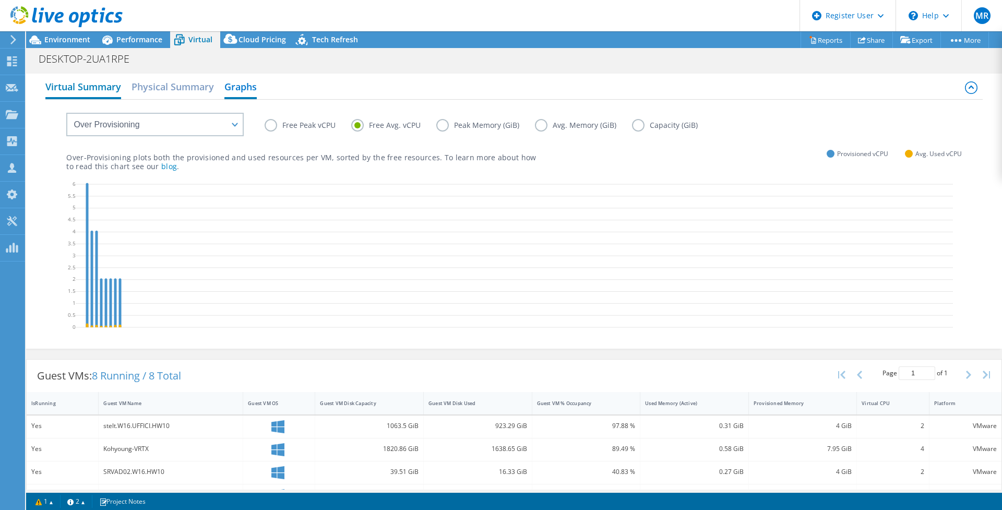
click at [101, 92] on h2 "Virtual Summary" at bounding box center [83, 87] width 76 height 23
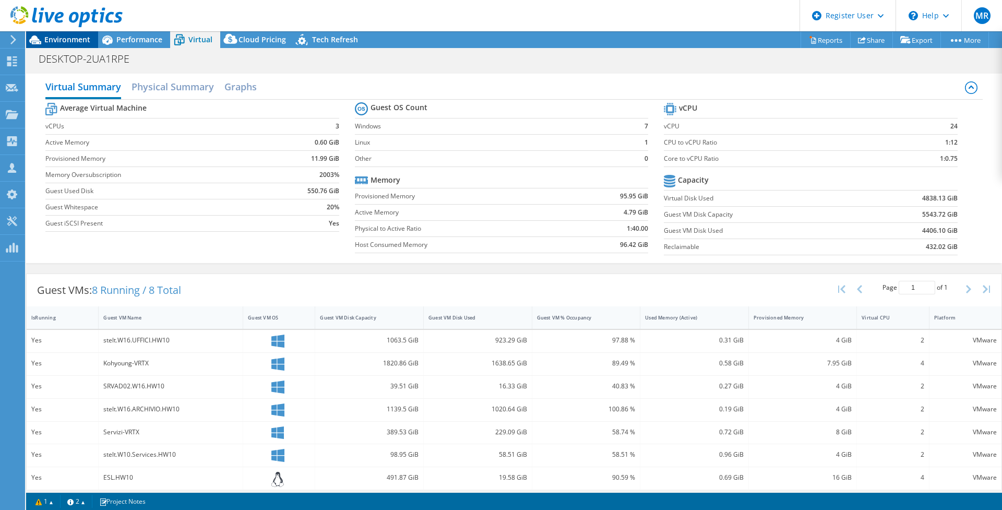
click at [69, 38] on span "Environment" at bounding box center [67, 39] width 46 height 10
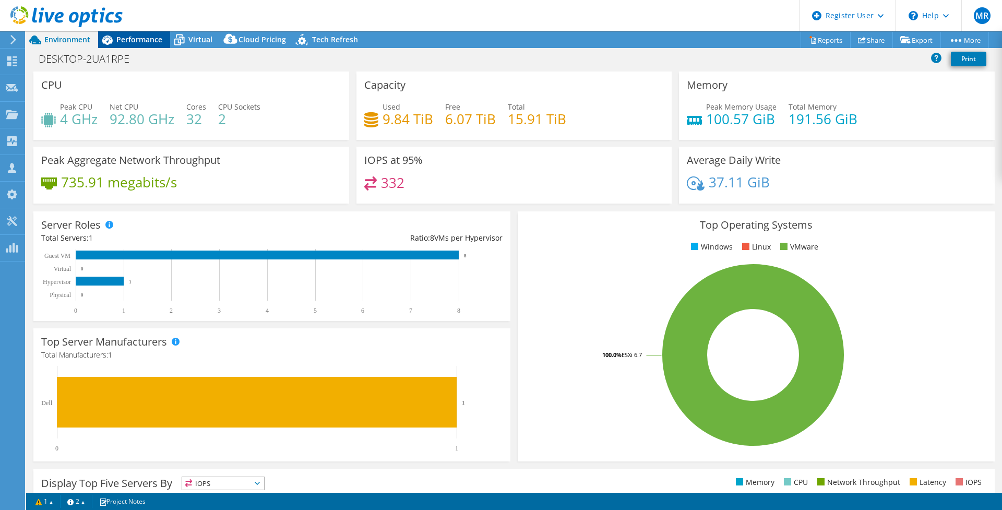
click at [126, 41] on span "Performance" at bounding box center [139, 39] width 46 height 10
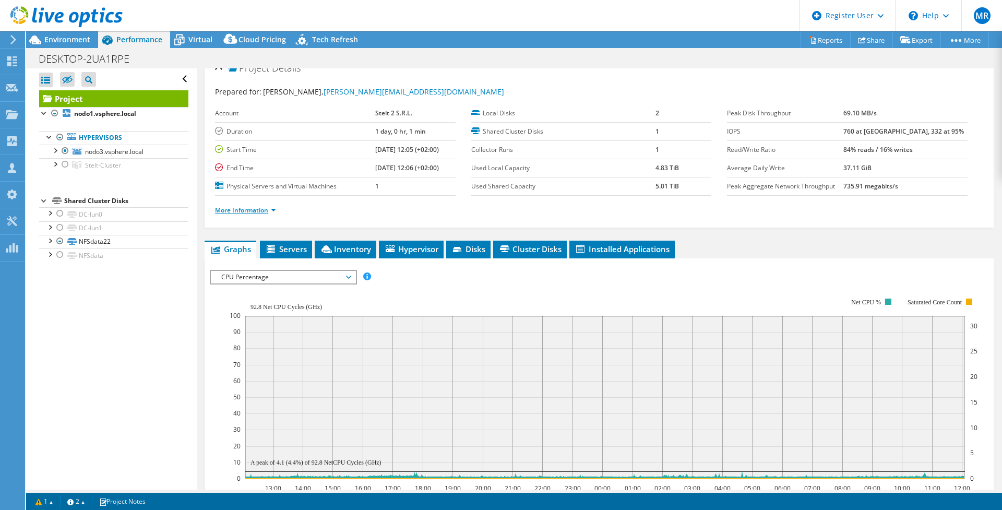
click at [266, 211] on link "More Information" at bounding box center [245, 210] width 61 height 9
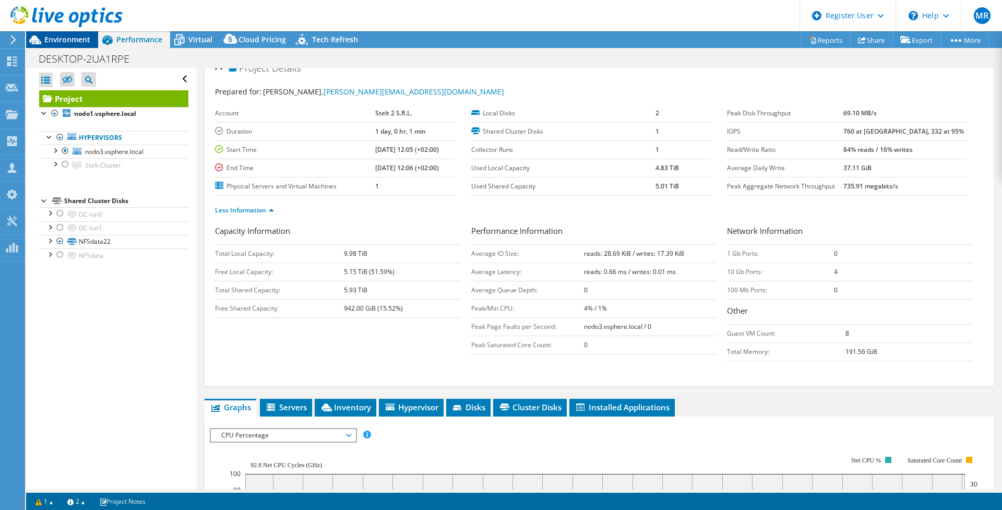
click at [61, 41] on span "Environment" at bounding box center [67, 39] width 46 height 10
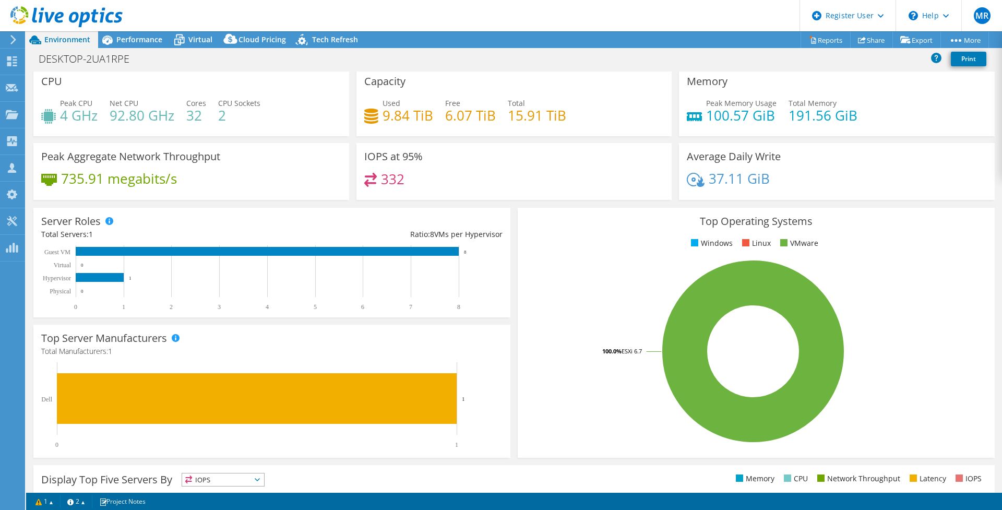
scroll to position [0, 0]
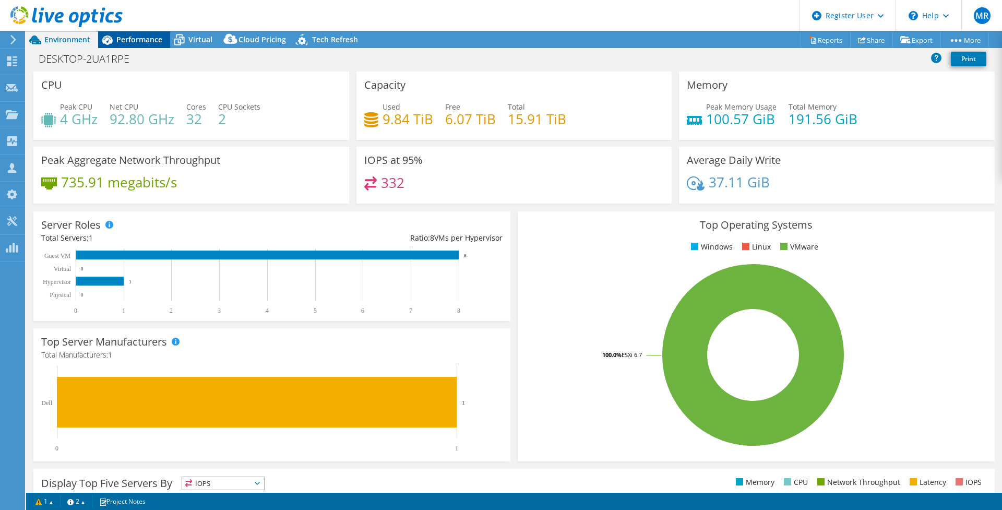
click at [149, 39] on span "Performance" at bounding box center [139, 39] width 46 height 10
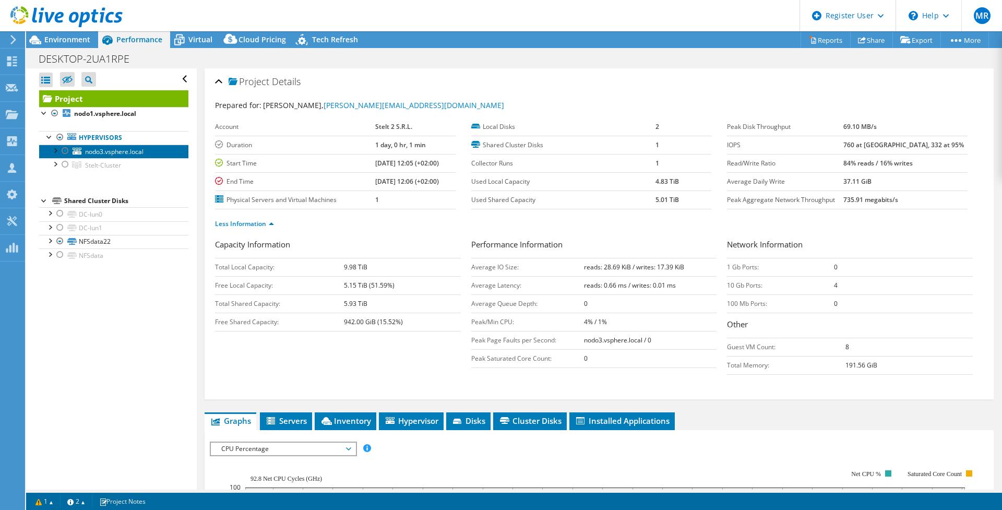
click at [102, 153] on span "nodo3.vsphere.local" at bounding box center [114, 151] width 58 height 9
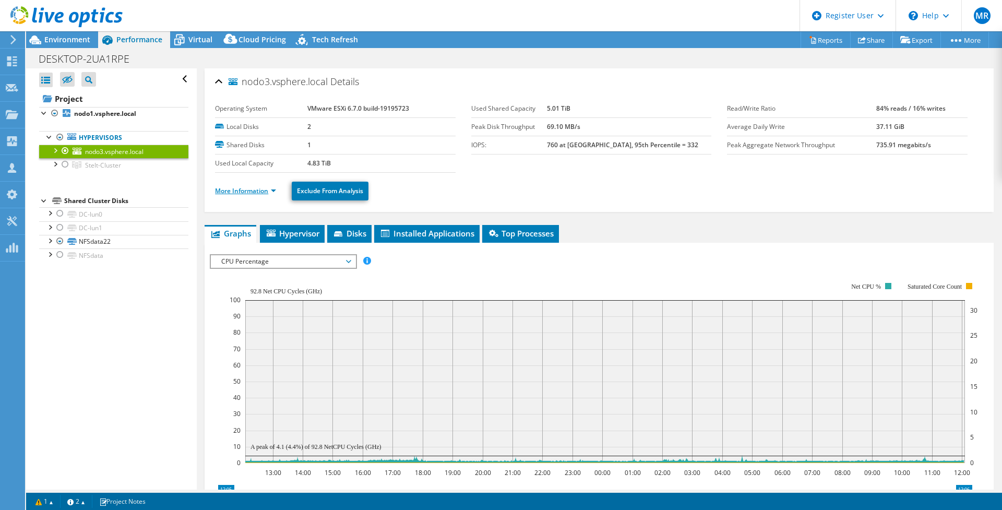
click at [248, 191] on link "More Information" at bounding box center [245, 190] width 61 height 9
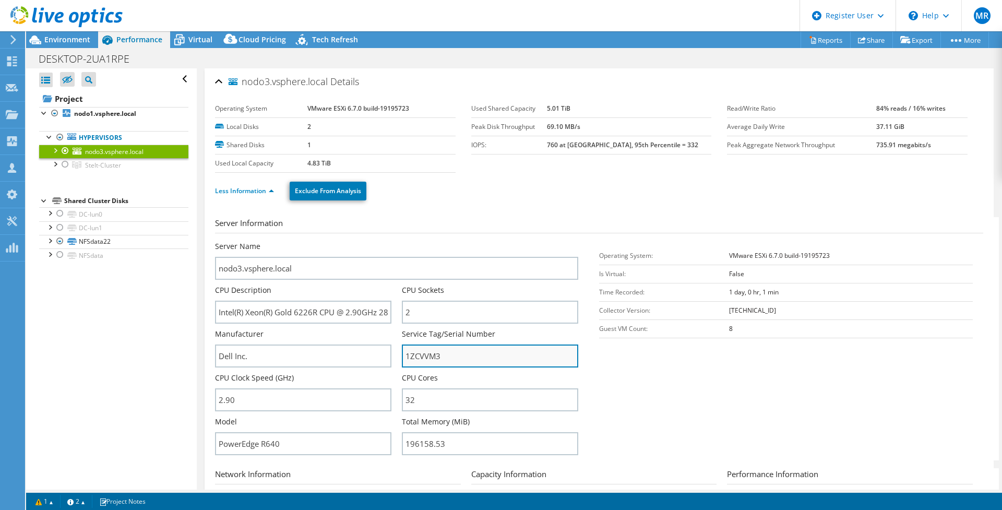
click at [421, 356] on input "1ZCVVM3" at bounding box center [490, 355] width 176 height 23
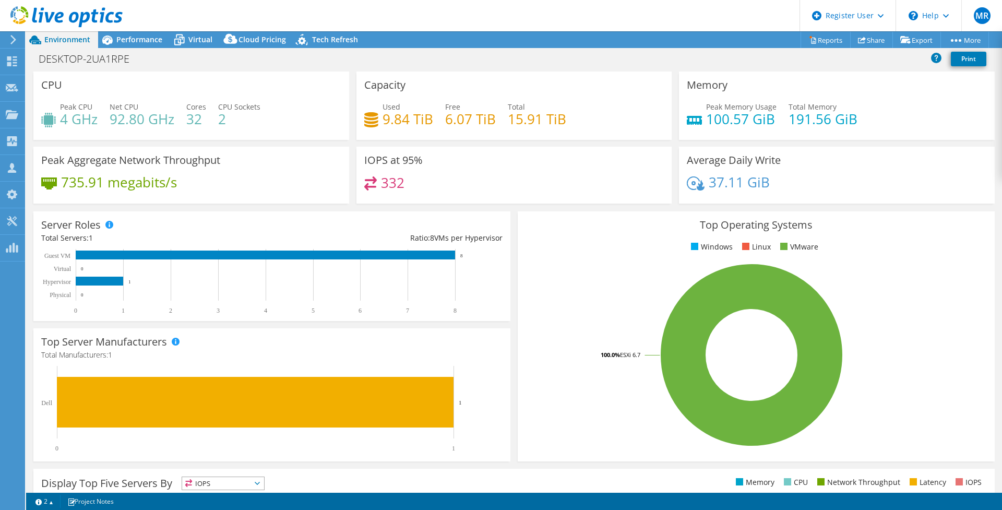
select select "EUFrankfurt"
select select "USD"
